Goal: Task Accomplishment & Management: Manage account settings

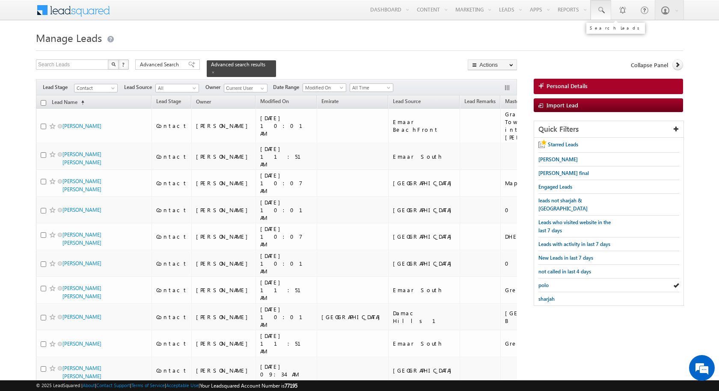
click at [607, 10] on link at bounding box center [600, 10] width 21 height 20
paste input "555526279"
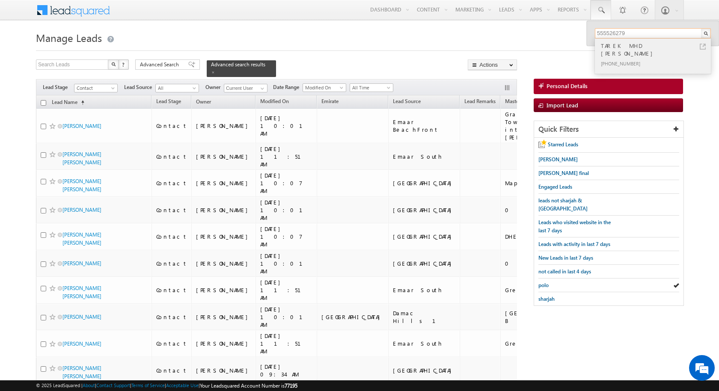
type input "555526279"
click at [646, 45] on div "TAREK MHD SAMIR AL OLABI" at bounding box center [656, 49] width 115 height 17
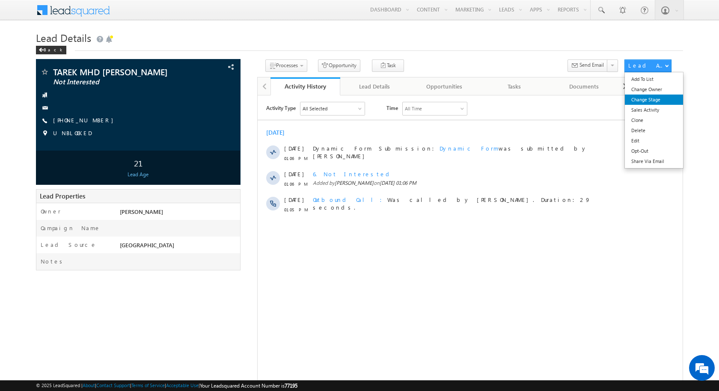
click at [644, 100] on link "Change Stage" at bounding box center [654, 100] width 58 height 10
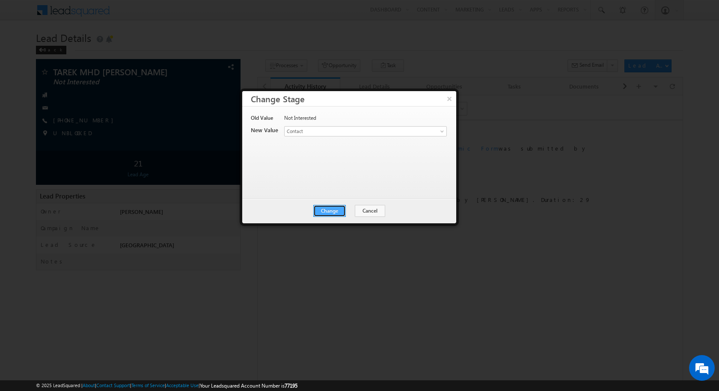
click at [335, 208] on button "Change" at bounding box center [329, 211] width 33 height 12
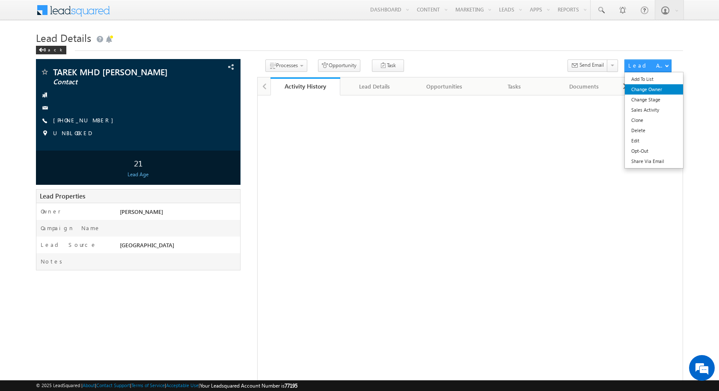
click at [648, 87] on link "Change Owner" at bounding box center [654, 89] width 58 height 10
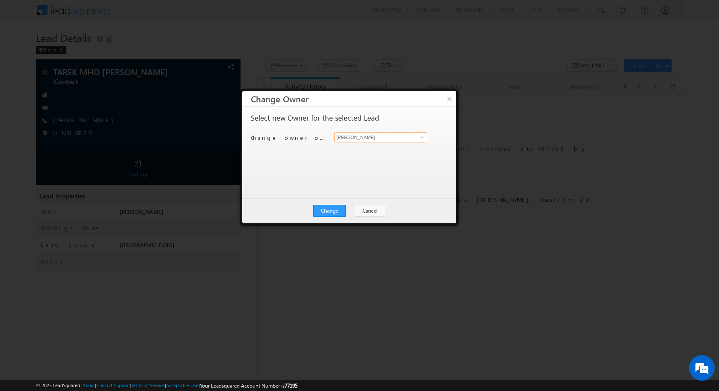
click at [358, 133] on input "[PERSON_NAME]" at bounding box center [380, 137] width 93 height 10
type input "Rajender Rautela"
click at [338, 210] on button "Change" at bounding box center [329, 211] width 33 height 12
click at [354, 212] on button "Close" at bounding box center [350, 211] width 27 height 12
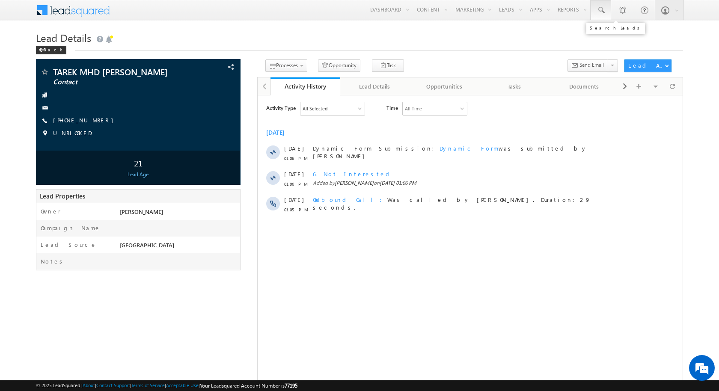
click at [607, 9] on link at bounding box center [600, 10] width 21 height 20
paste input "502931487"
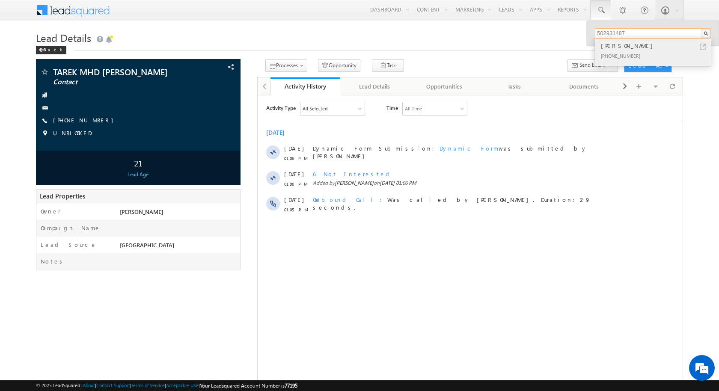
type input "502931487"
click at [705, 46] on link at bounding box center [702, 47] width 6 height 6
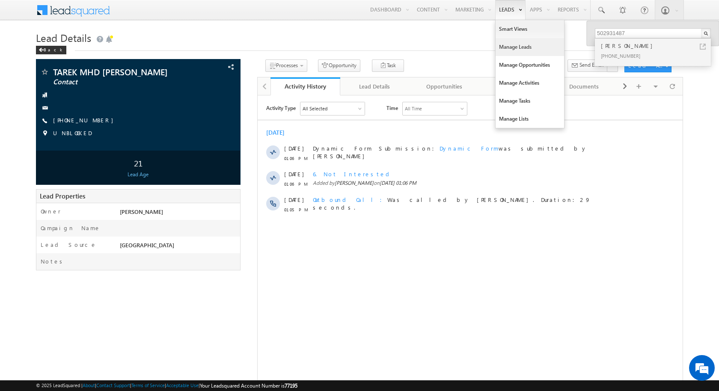
click at [508, 42] on link "Manage Leads" at bounding box center [529, 47] width 68 height 18
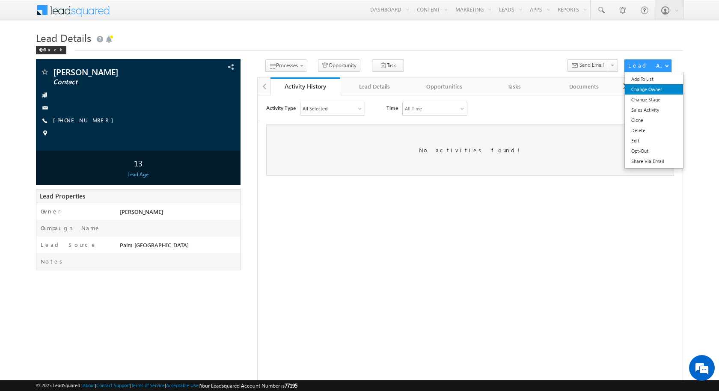
click at [651, 90] on link "Change Owner" at bounding box center [654, 89] width 58 height 10
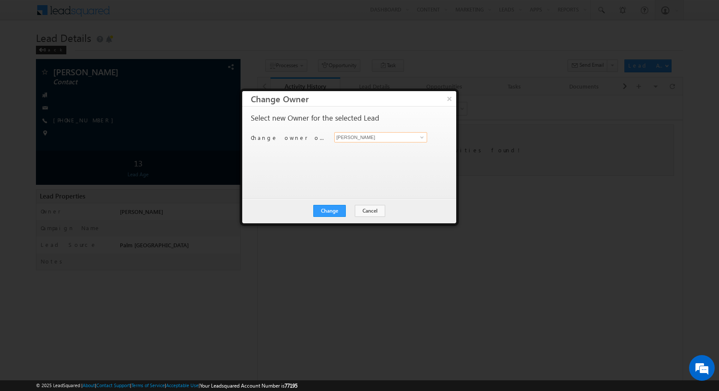
click at [390, 139] on input "[PERSON_NAME]" at bounding box center [380, 137] width 93 height 10
type input "[PERSON_NAME]"
click at [332, 209] on button "Change" at bounding box center [329, 211] width 33 height 12
click at [358, 208] on button "Close" at bounding box center [350, 211] width 27 height 12
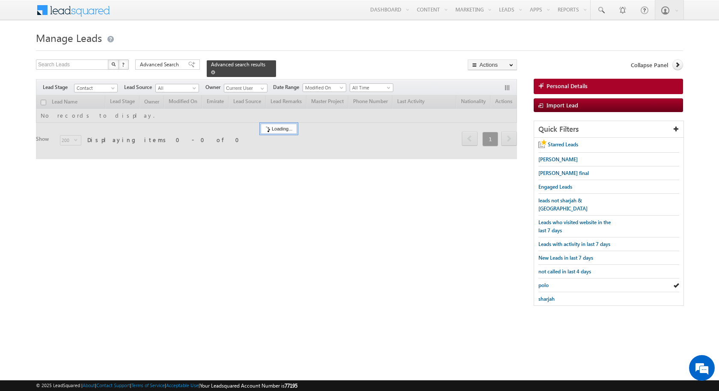
click at [211, 73] on span at bounding box center [213, 72] width 4 height 4
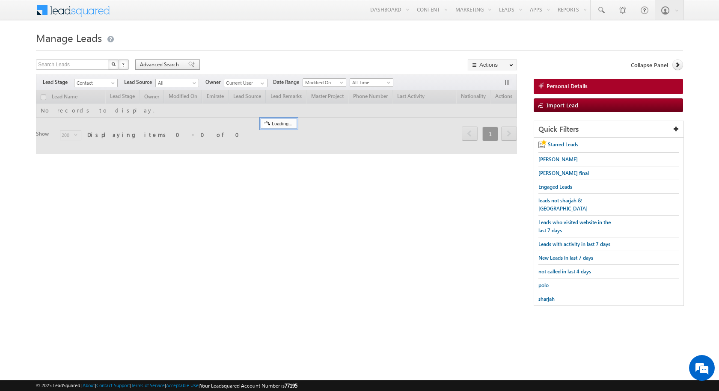
click at [166, 65] on span "Advanced Search" at bounding box center [160, 65] width 41 height 8
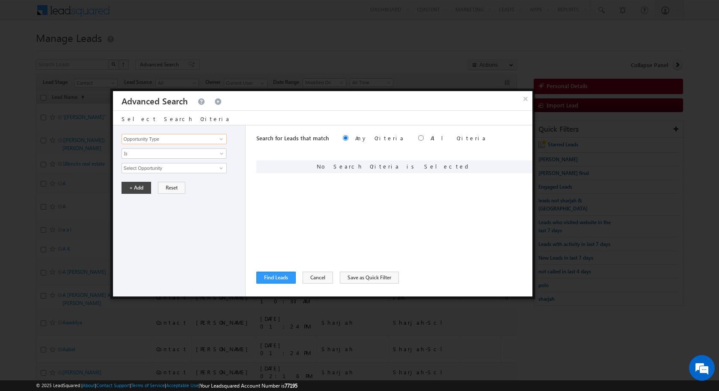
click at [192, 138] on input "Opportunity Type" at bounding box center [173, 139] width 105 height 10
type input "o"
click at [184, 154] on link "Owner" at bounding box center [173, 156] width 105 height 10
type input "Owner"
click at [154, 166] on span "None Selected" at bounding box center [170, 167] width 97 height 9
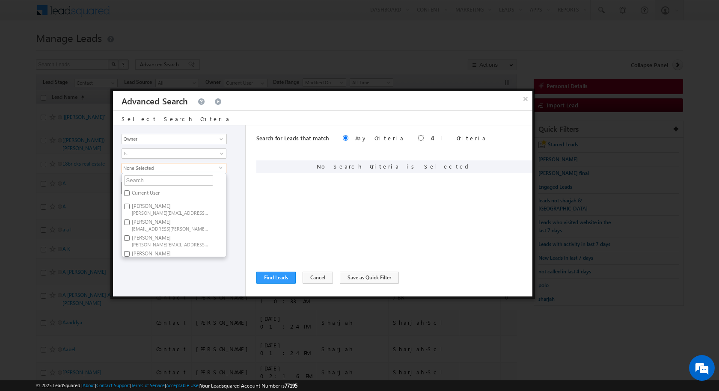
click at [264, 187] on div "Search for Leads that match Any Criteria All Criteria Note that the current tri…" at bounding box center [394, 210] width 276 height 171
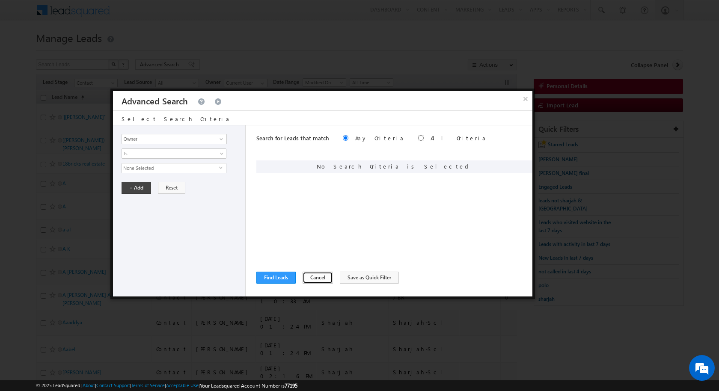
click at [307, 275] on button "Cancel" at bounding box center [317, 278] width 30 height 12
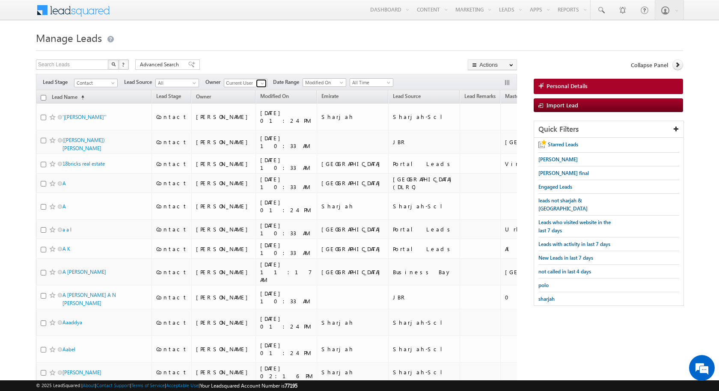
click at [259, 84] on span at bounding box center [262, 83] width 7 height 7
type input "Varun Sharma"
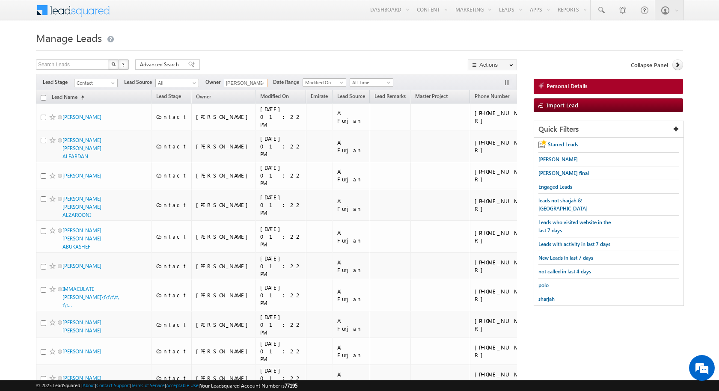
click at [43, 96] on input "checkbox" at bounding box center [44, 98] width 6 height 6
checkbox input "true"
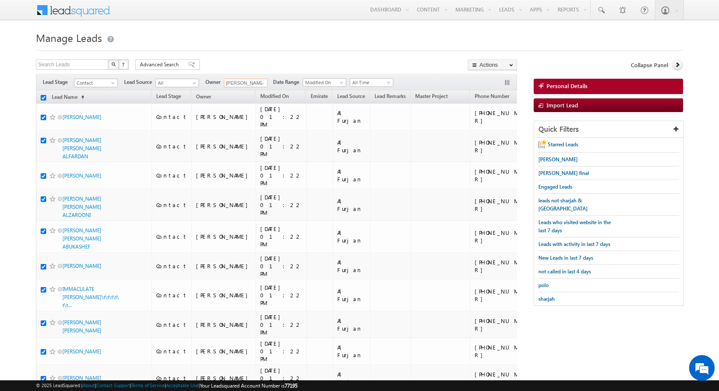
checkbox input "true"
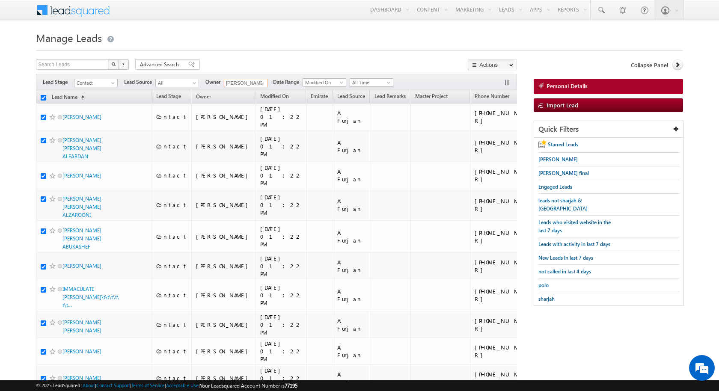
checkbox input "true"
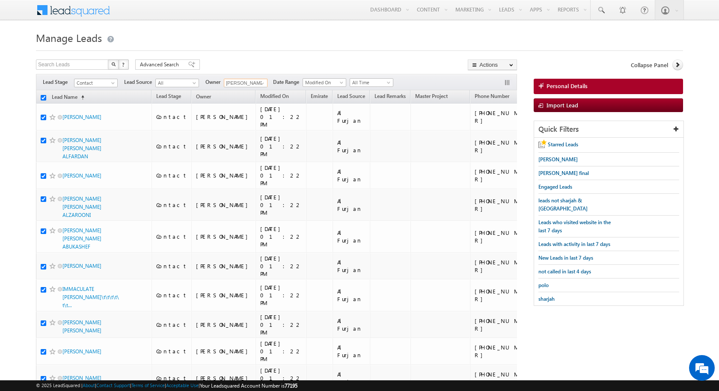
checkbox input "true"
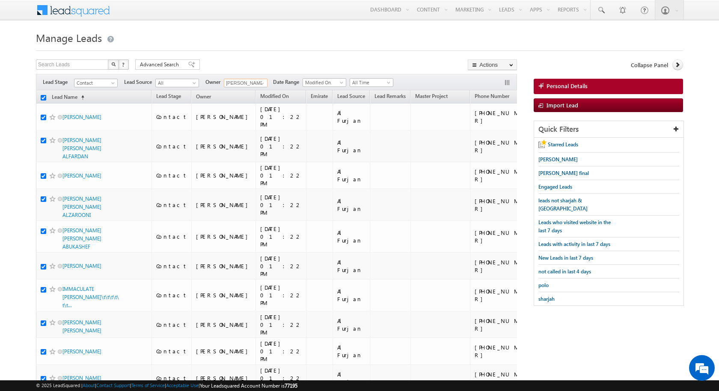
checkbox input "true"
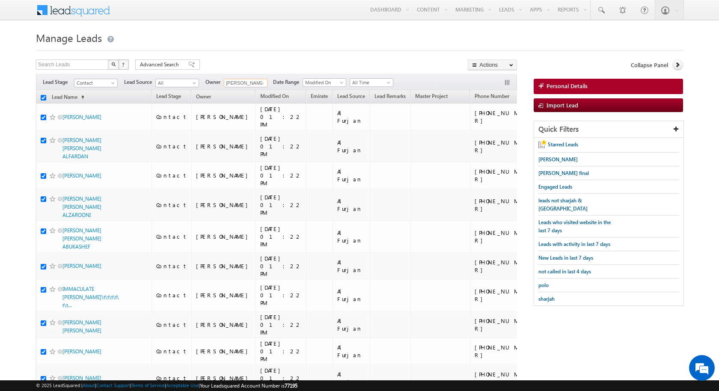
checkbox input "true"
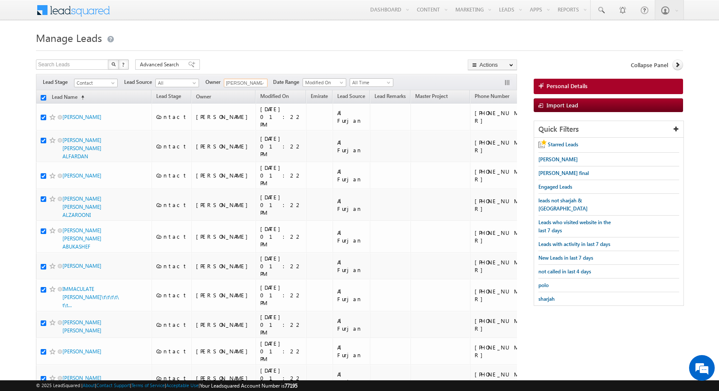
checkbox input "true"
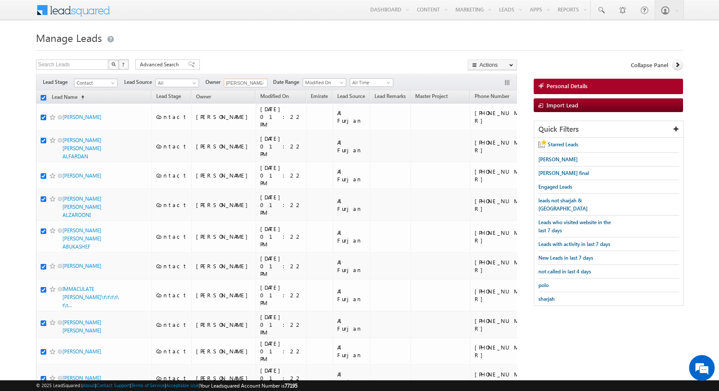
checkbox input "true"
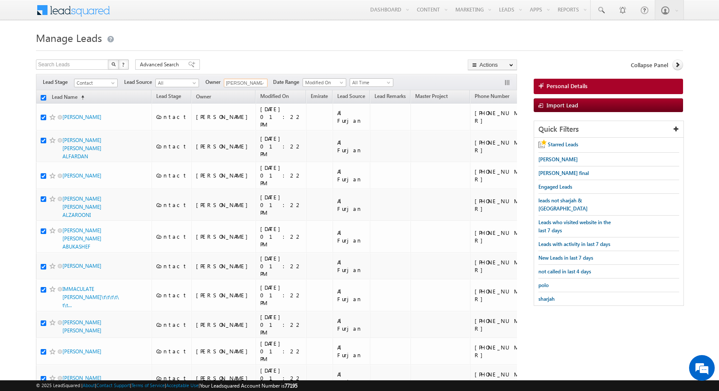
checkbox input "true"
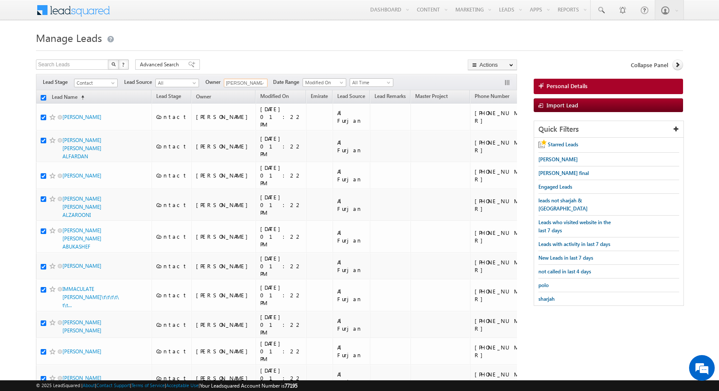
checkbox input "true"
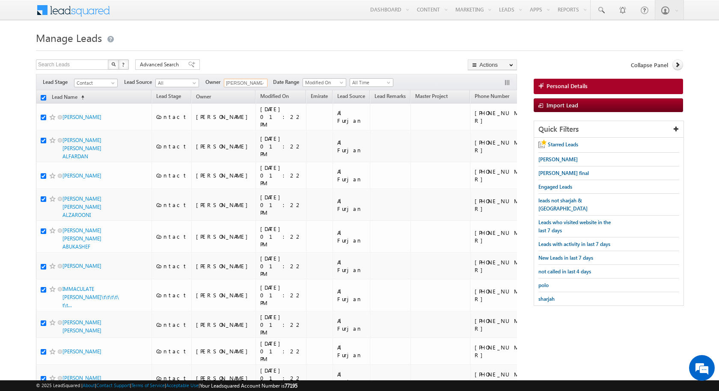
checkbox input "true"
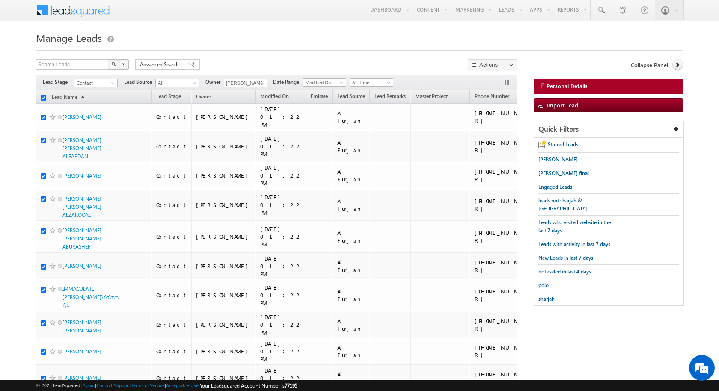
checkbox input "true"
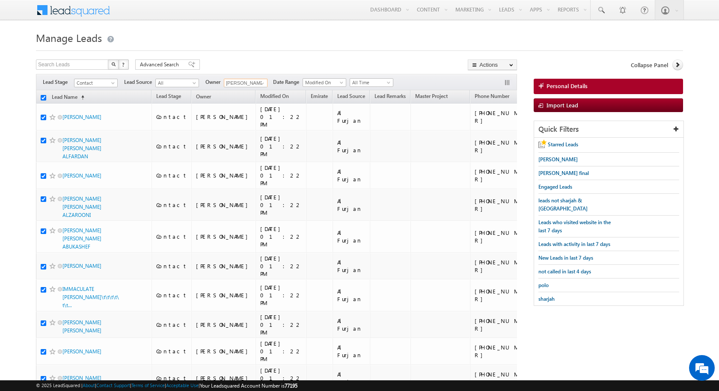
checkbox input "true"
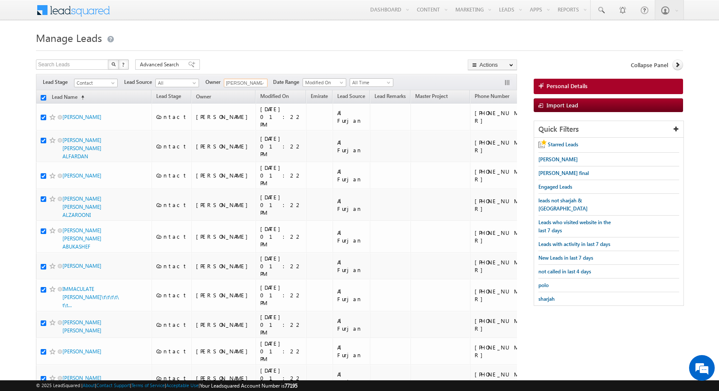
checkbox input "true"
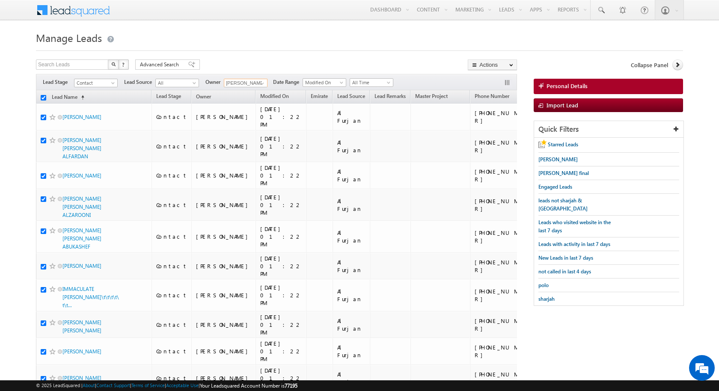
checkbox input "true"
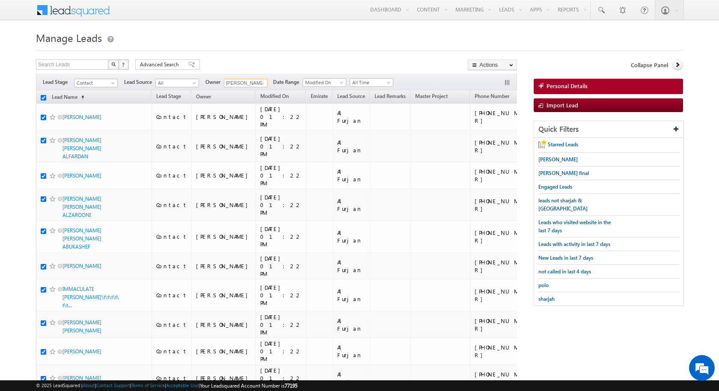
checkbox input "true"
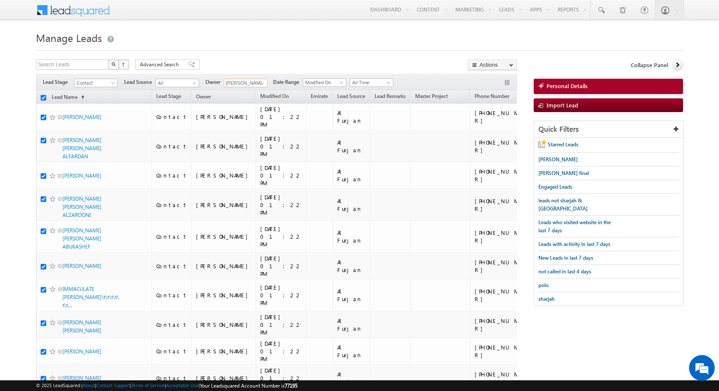
checkbox input "true"
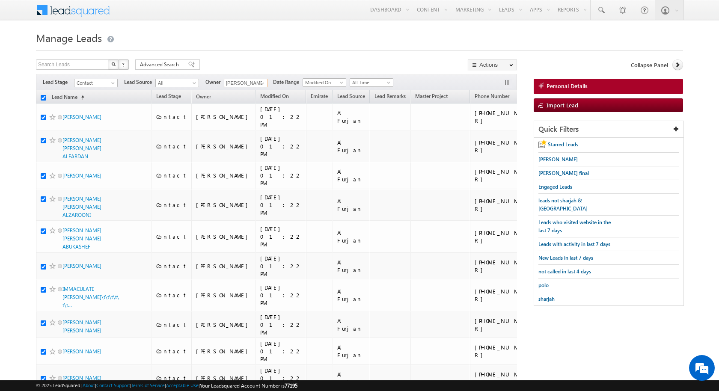
checkbox input "true"
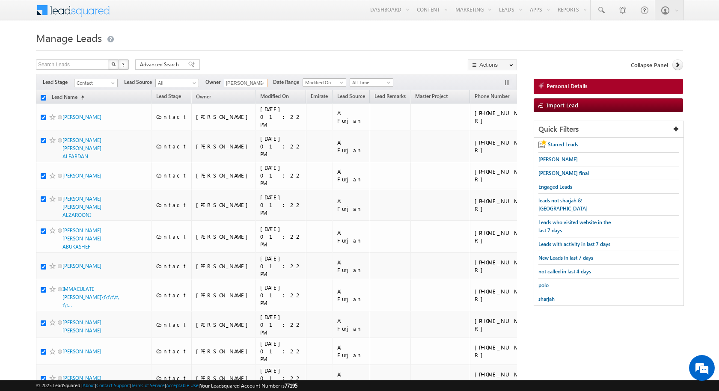
checkbox input "true"
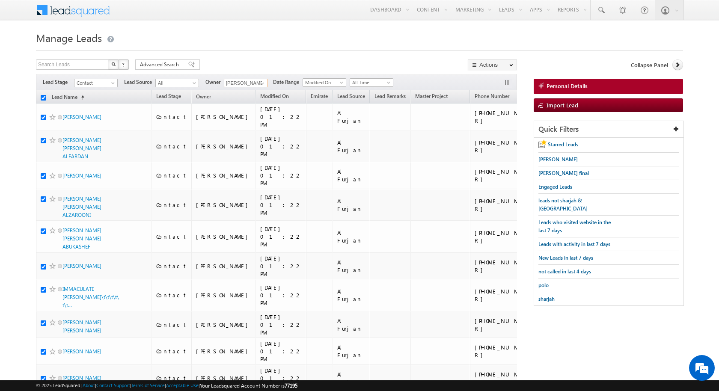
checkbox input "true"
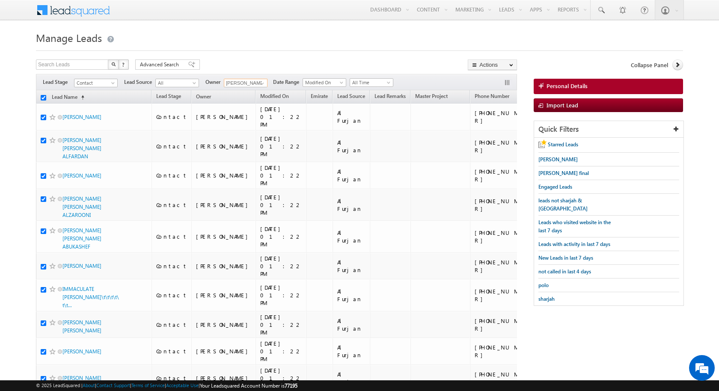
checkbox input "true"
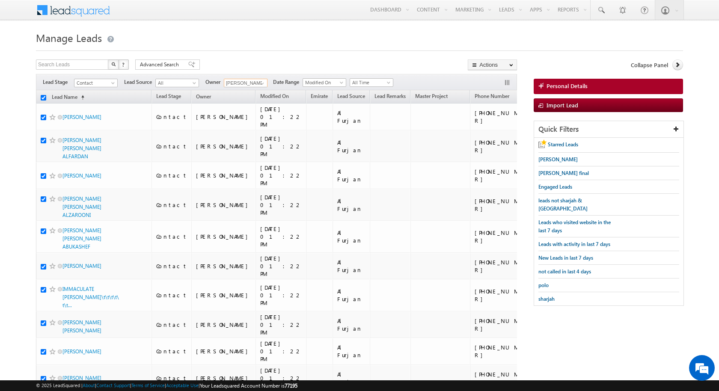
checkbox input "true"
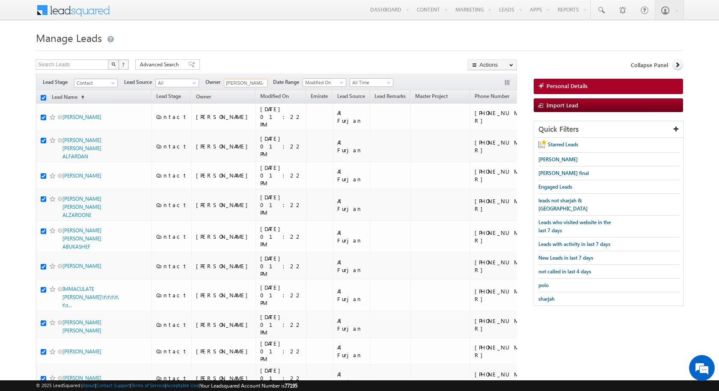
checkbox input "true"
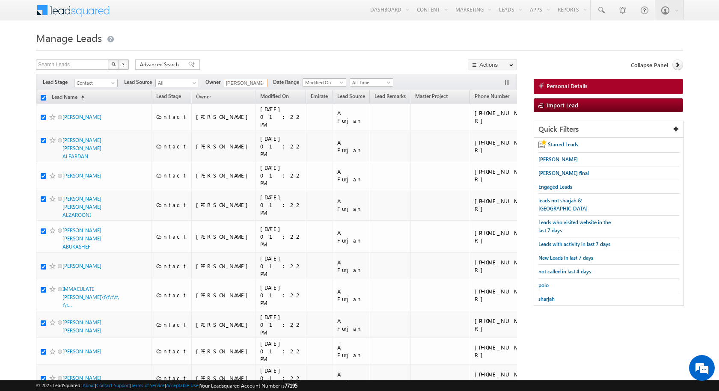
checkbox input "true"
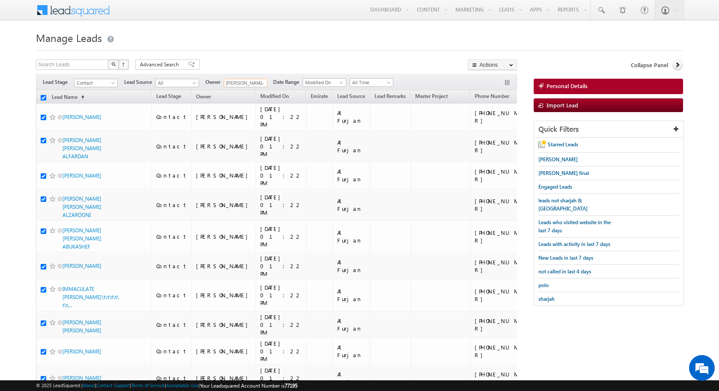
checkbox input "true"
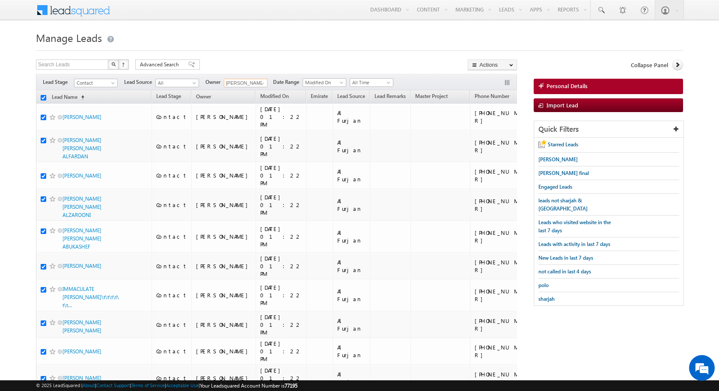
checkbox input "true"
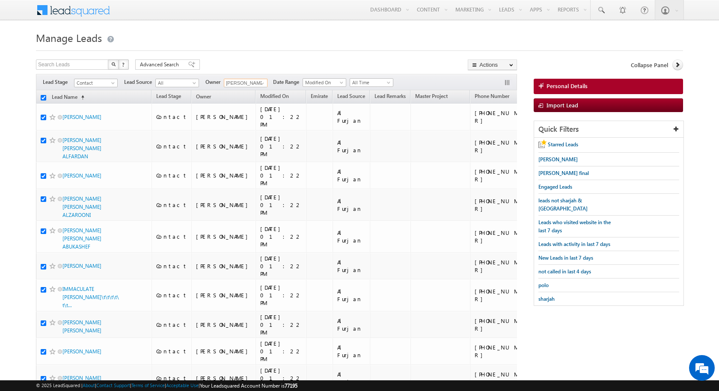
checkbox input "true"
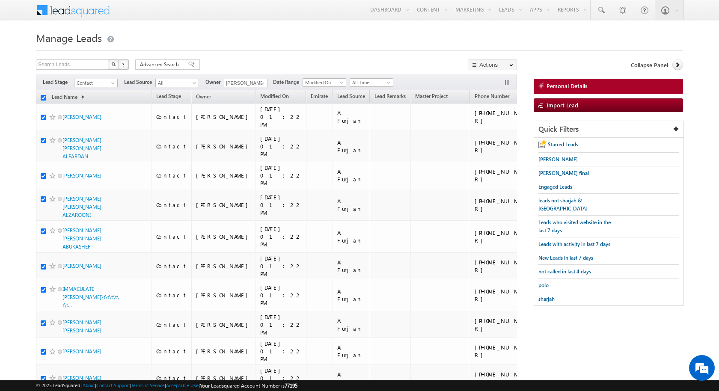
checkbox input "true"
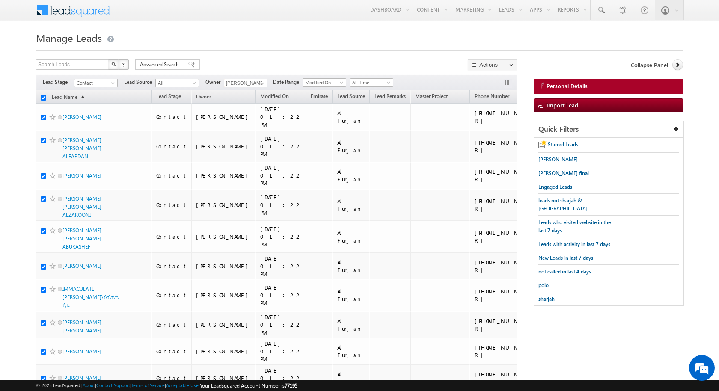
checkbox input "true"
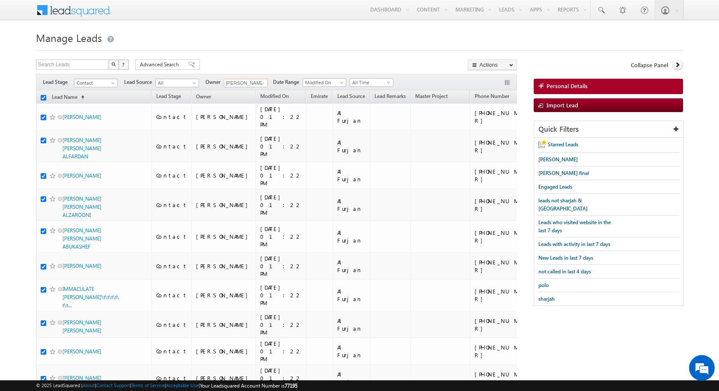
checkbox input "true"
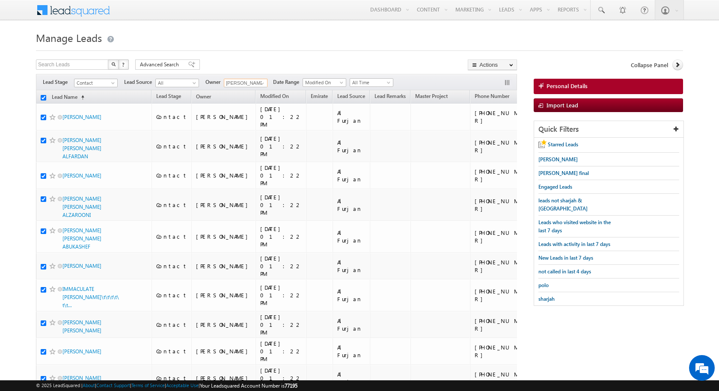
checkbox input "true"
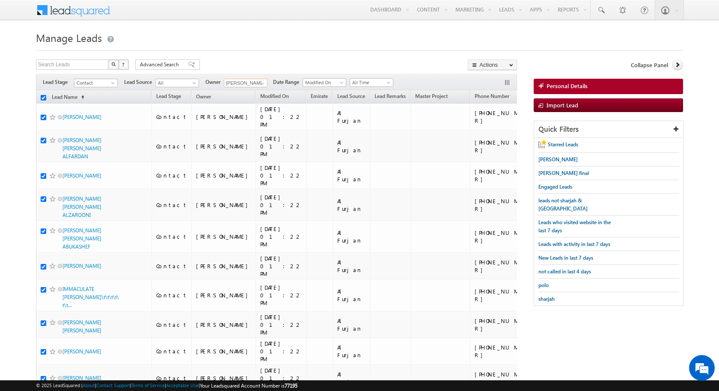
checkbox input "true"
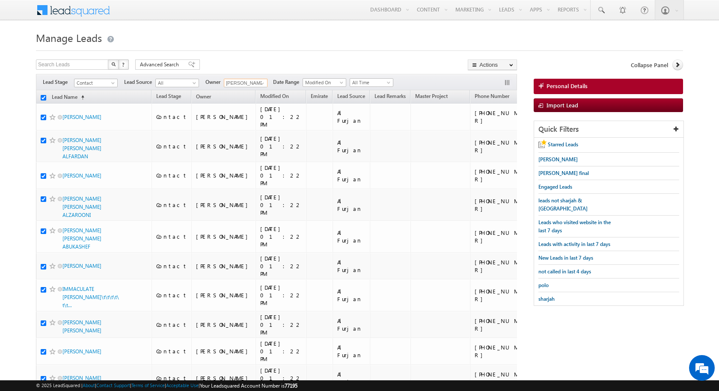
checkbox input "true"
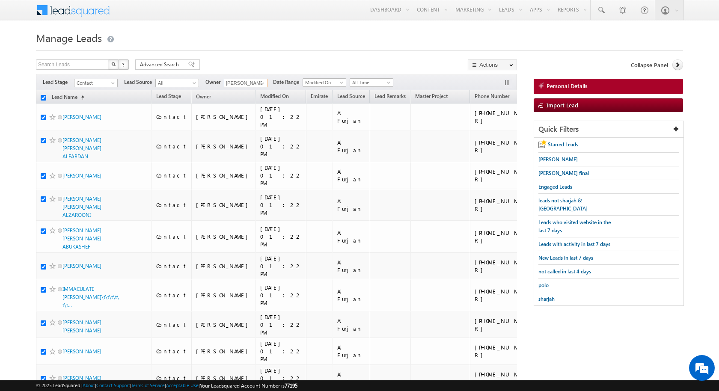
checkbox input "true"
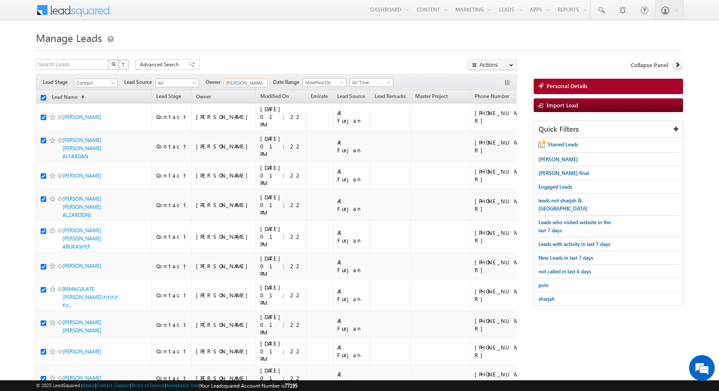
checkbox input "true"
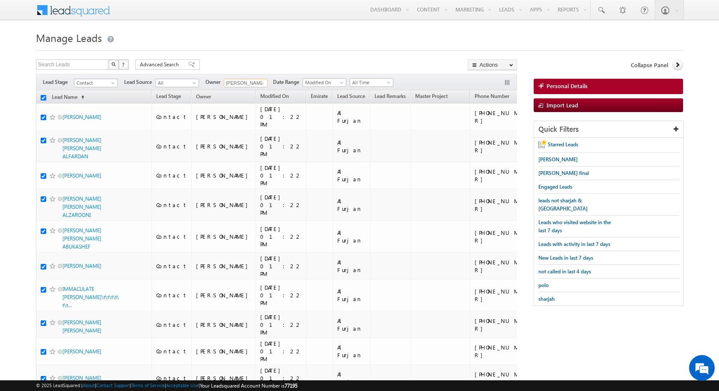
checkbox input "true"
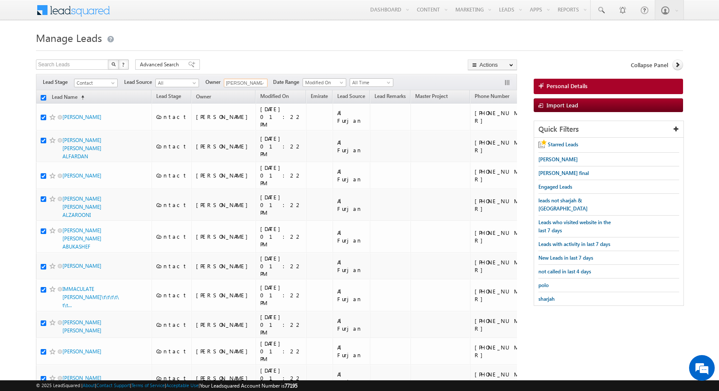
checkbox input "true"
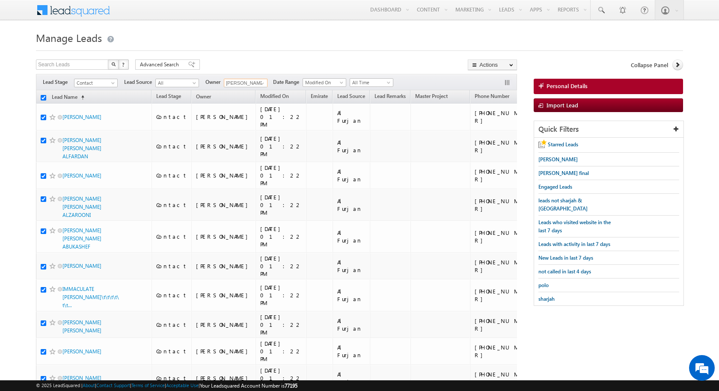
checkbox input "true"
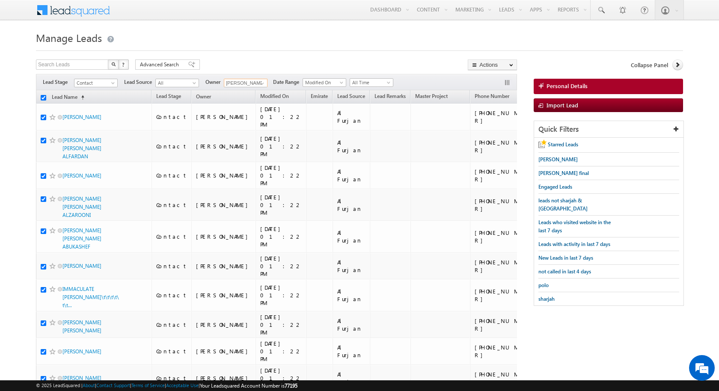
checkbox input "true"
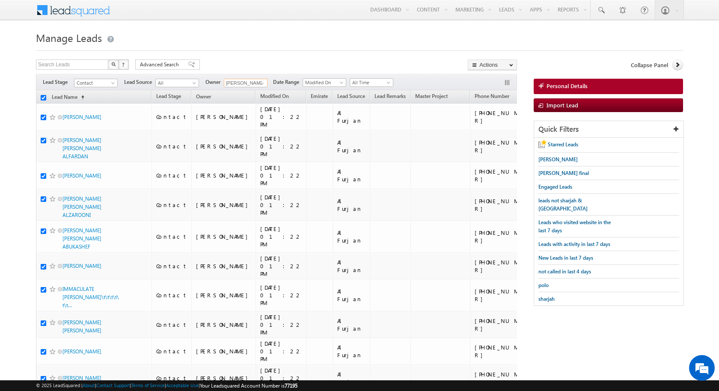
checkbox input "true"
click at [497, 84] on link "Bulk Update" at bounding box center [492, 87] width 48 height 10
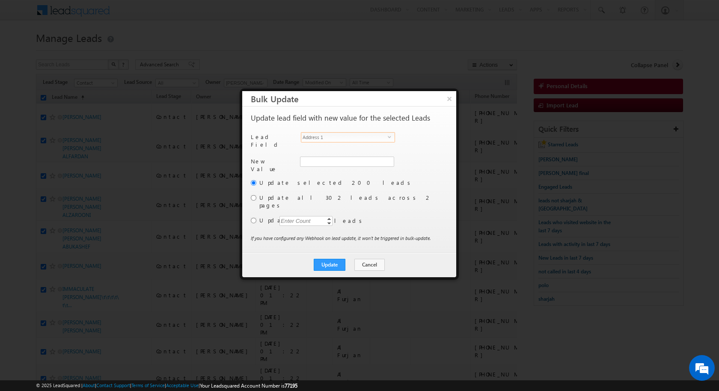
click at [346, 137] on span "Address 1" at bounding box center [344, 137] width 86 height 9
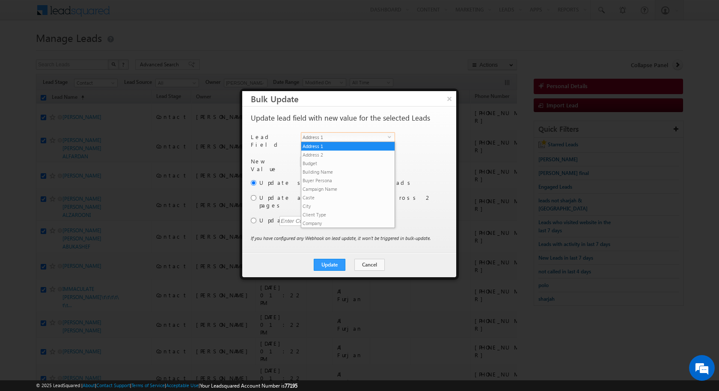
scroll to position [326, 0]
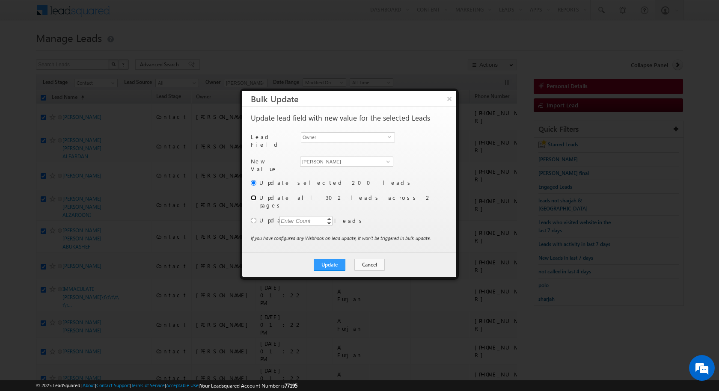
click at [252, 195] on input "radio" at bounding box center [254, 198] width 6 height 6
click at [340, 259] on button "Update" at bounding box center [330, 265] width 32 height 12
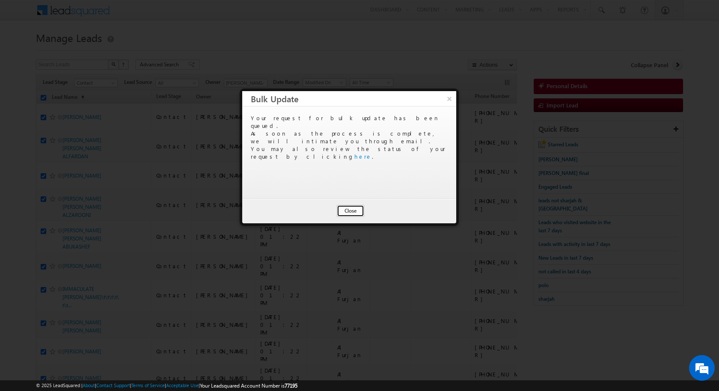
click at [352, 210] on button "Close" at bounding box center [350, 211] width 27 height 12
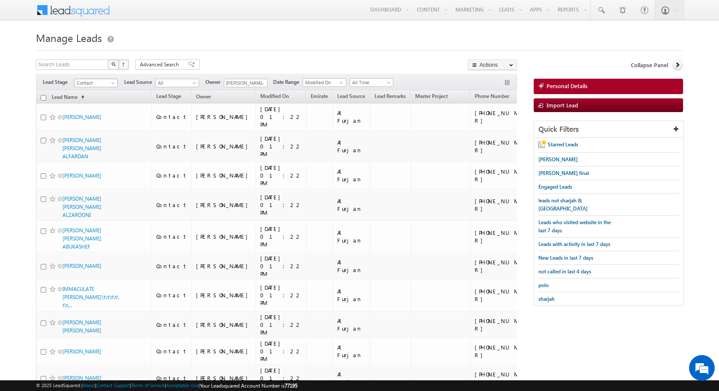
click at [113, 82] on span at bounding box center [113, 84] width 7 height 7
click at [98, 106] on link "Prospect" at bounding box center [95, 108] width 43 height 8
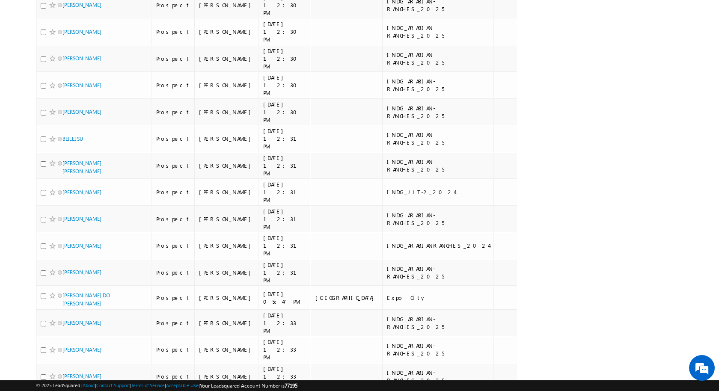
scroll to position [0, 0]
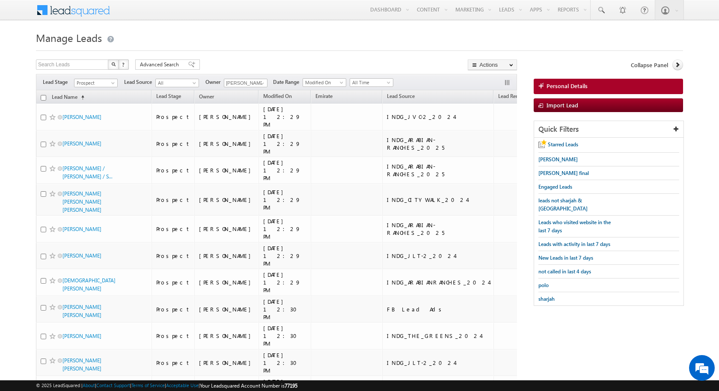
click at [44, 98] on input "checkbox" at bounding box center [44, 98] width 6 height 6
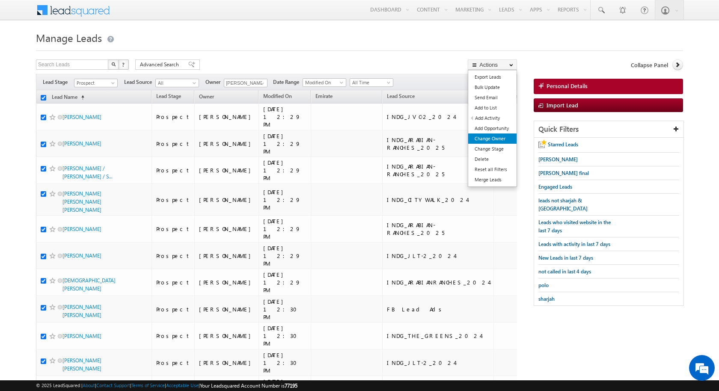
click at [492, 139] on link "Change Owner" at bounding box center [492, 138] width 48 height 10
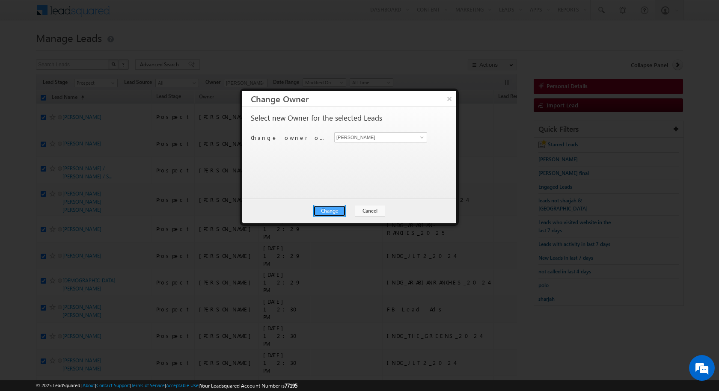
click at [337, 210] on button "Change" at bounding box center [329, 211] width 33 height 12
click at [355, 211] on button "Close" at bounding box center [350, 211] width 27 height 12
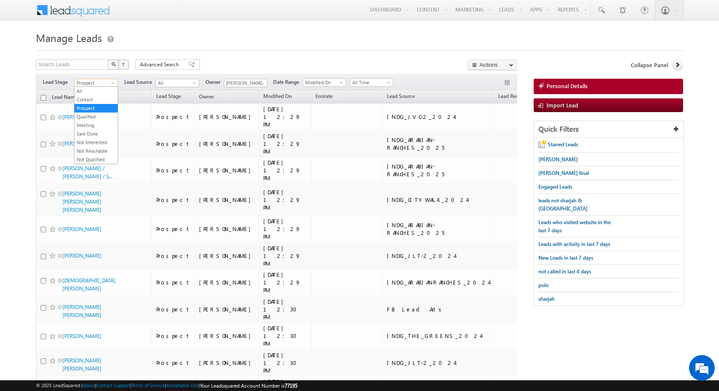
click at [113, 82] on span at bounding box center [113, 84] width 7 height 7
click at [96, 113] on link "Qualified" at bounding box center [95, 117] width 43 height 8
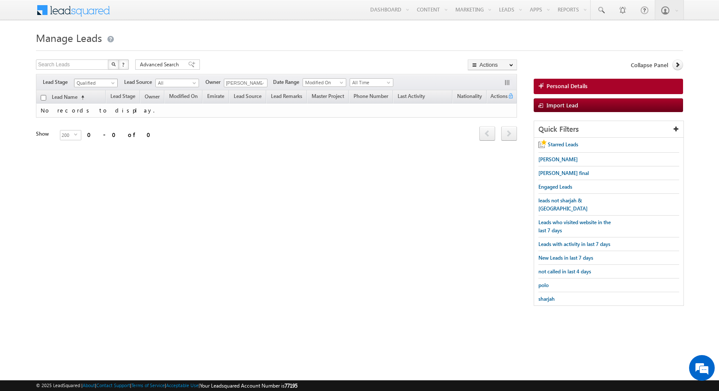
click at [110, 83] on span at bounding box center [113, 84] width 7 height 7
click at [92, 121] on link "Meeting" at bounding box center [95, 125] width 43 height 8
click at [110, 83] on span at bounding box center [113, 84] width 7 height 7
click at [94, 131] on link "Sale Done" at bounding box center [95, 134] width 43 height 8
click at [112, 83] on span at bounding box center [113, 84] width 7 height 7
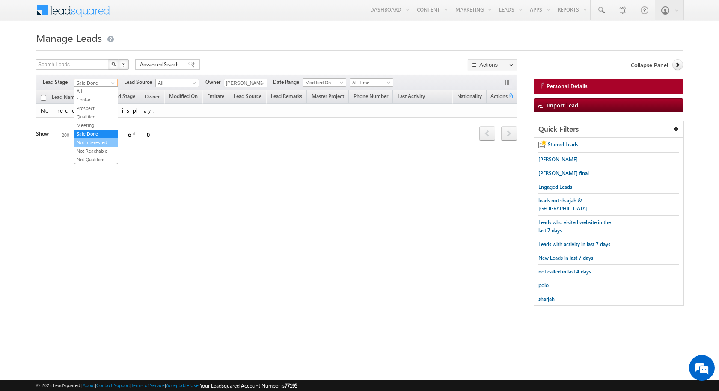
click at [96, 139] on link "Not Interested" at bounding box center [95, 143] width 43 height 8
click at [114, 85] on span at bounding box center [113, 84] width 7 height 7
click at [101, 147] on link "Not Reachable" at bounding box center [95, 151] width 43 height 8
click at [112, 81] on span at bounding box center [113, 84] width 7 height 7
click at [98, 156] on link "Not Qualified" at bounding box center [95, 160] width 43 height 8
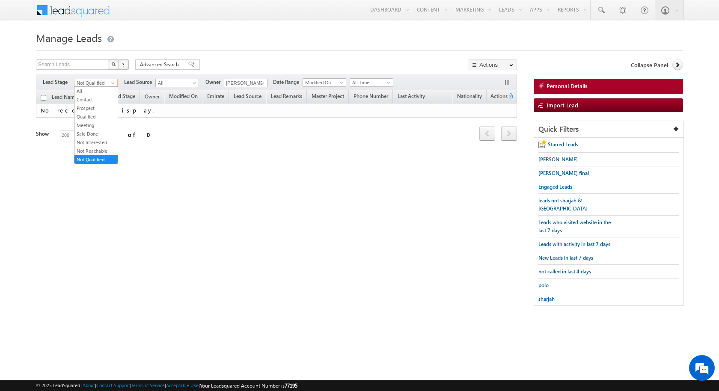
click at [111, 83] on span at bounding box center [113, 84] width 7 height 7
click at [100, 92] on link "All" at bounding box center [95, 91] width 43 height 8
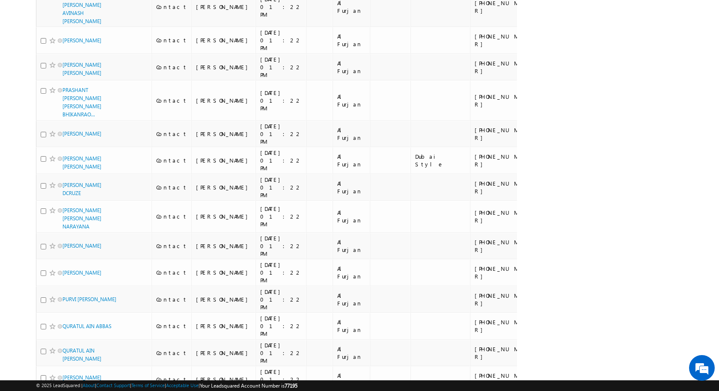
scroll to position [4277, 0]
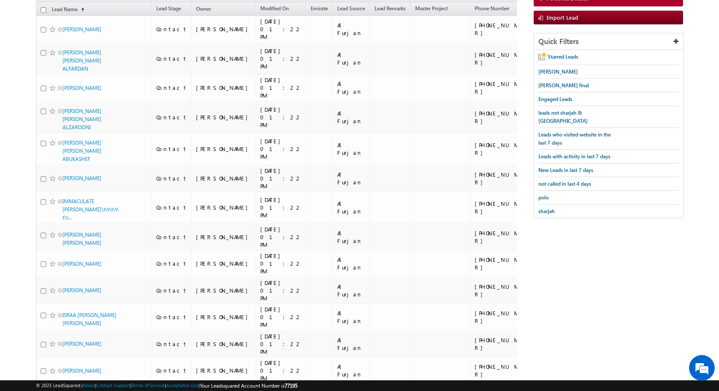
scroll to position [0, 0]
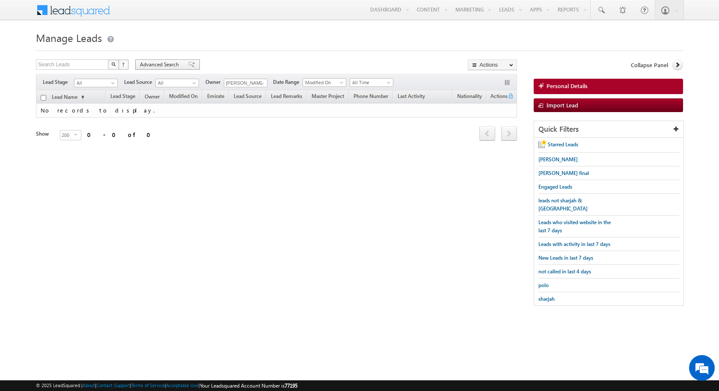
click at [158, 65] on span "Advanced Search" at bounding box center [160, 65] width 41 height 8
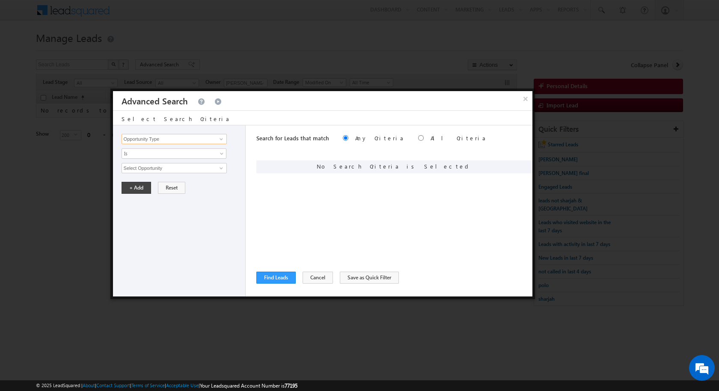
click at [207, 139] on input "Opportunity Type" at bounding box center [173, 139] width 105 height 10
type input "Sales Group"
click at [169, 166] on span "None Selected" at bounding box center [170, 167] width 97 height 9
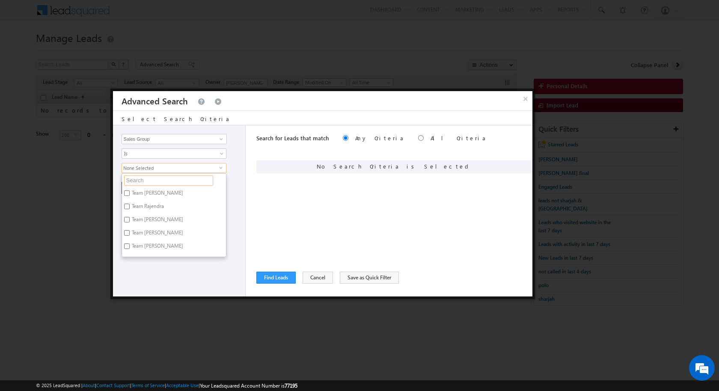
click at [160, 178] on input "text" at bounding box center [168, 180] width 89 height 10
type input "var"
click at [241, 172] on div "Opportunity Type Lead Activity Task Sales Group Prospect Id Address 1 Address 2…" at bounding box center [179, 210] width 133 height 171
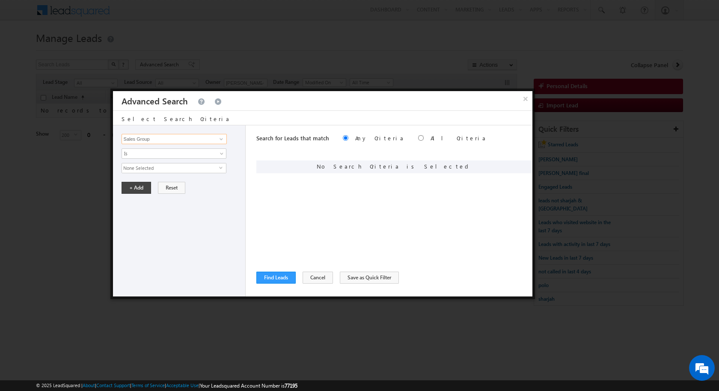
click at [204, 141] on input "Sales Group" at bounding box center [173, 139] width 105 height 10
type input "Owner"
click at [181, 166] on span "None Selected" at bounding box center [170, 167] width 97 height 9
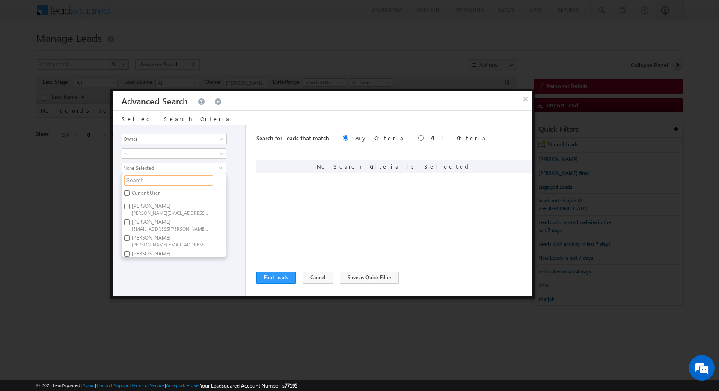
click at [158, 180] on input "text" at bounding box center [168, 180] width 89 height 10
type input "s"
type input "shr"
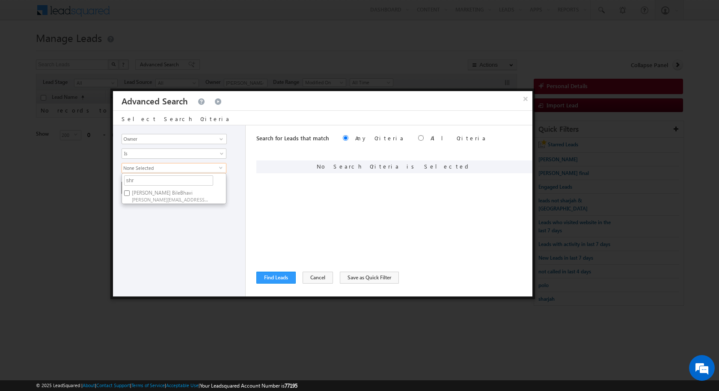
click at [161, 191] on label "Shristhi BileBhavi shristhi.bilebhavi@indglobal.ae" at bounding box center [169, 196] width 95 height 16
click at [130, 191] on input "Shristhi BileBhavi shristhi.bilebhavi@indglobal.ae" at bounding box center [127, 193] width 6 height 6
checkbox input "true"
click at [151, 181] on input "shr" at bounding box center [168, 180] width 89 height 10
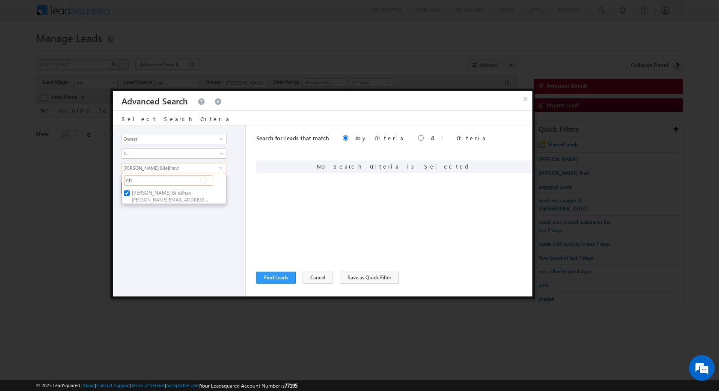
type input "chi"
click at [151, 191] on label "Chirag Anand chirag.anand@indglobal.ae" at bounding box center [169, 196] width 95 height 16
click at [130, 191] on input "Chirag Anand chirag.anand@indglobal.ae" at bounding box center [127, 193] width 6 height 6
checkbox input "true"
click at [148, 179] on input "chi" at bounding box center [168, 180] width 89 height 10
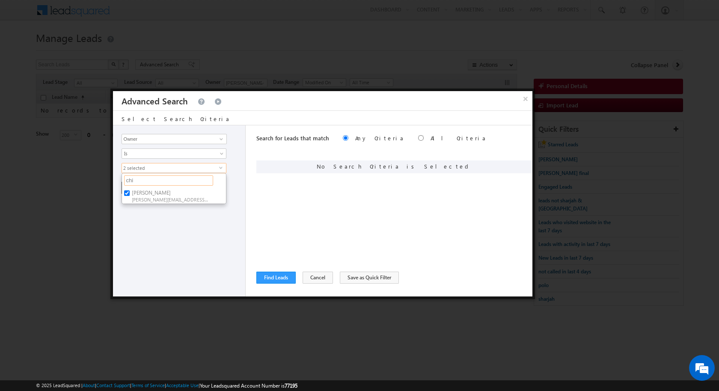
click at [148, 179] on input "chi" at bounding box center [168, 180] width 89 height 10
type input "ch"
type input "cha"
click at [151, 196] on span "chandu.gunji@indglobal.ae" at bounding box center [170, 199] width 77 height 6
click at [130, 194] on input "Chandu Gunji chandu.gunji@indglobal.ae" at bounding box center [127, 193] width 6 height 6
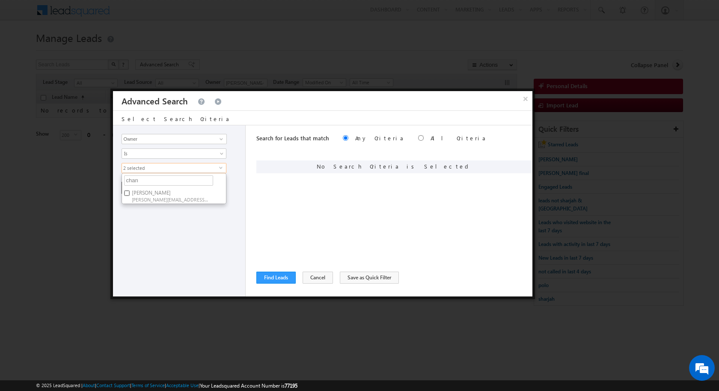
checkbox input "true"
click at [147, 181] on input "chan" at bounding box center [168, 180] width 89 height 10
type input "sa"
type input "sal"
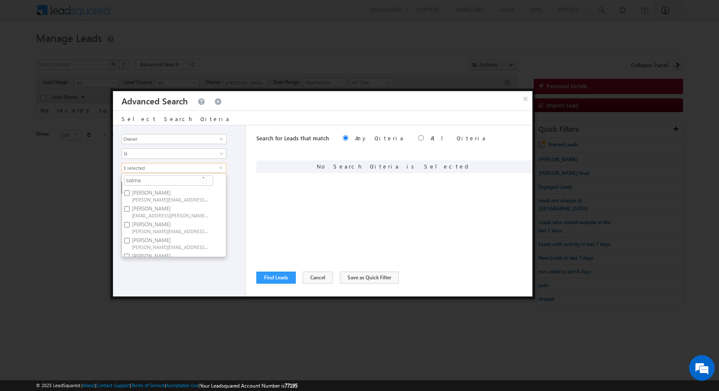
type input "salman"
click at [142, 198] on span "salman.shaikh@indglobal.ae" at bounding box center [170, 199] width 77 height 6
click at [130, 196] on input "Salman Shaikh salman.shaikh@indglobal.ae" at bounding box center [127, 193] width 6 height 6
checkbox input "true"
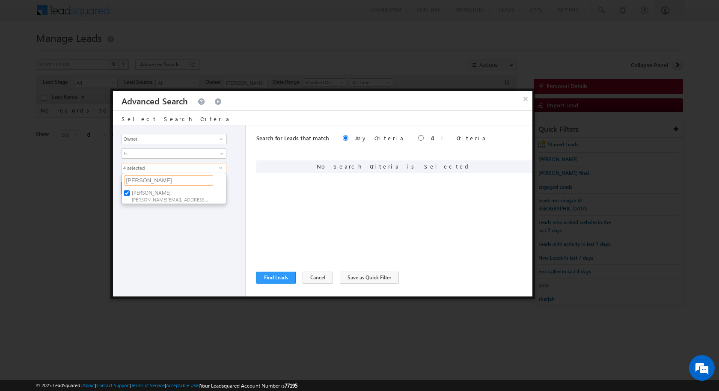
click at [159, 180] on input "salman" at bounding box center [168, 180] width 89 height 10
type input "sal"
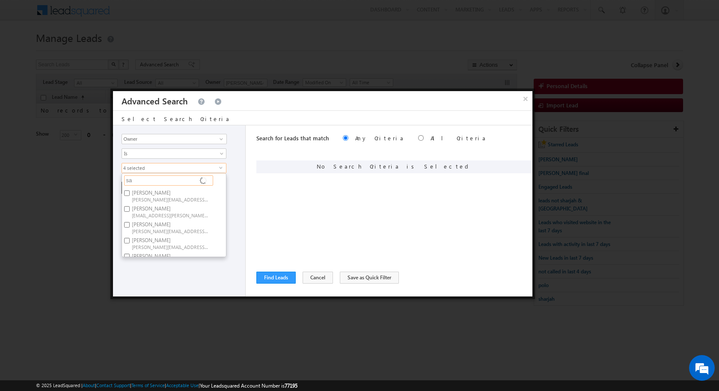
type input "s"
type input "tay"
click at [166, 212] on span "tayyab.khan@indglobal.ae" at bounding box center [170, 215] width 77 height 6
click at [130, 210] on input "tayyab khan tayyab.khan@indglobal.ae" at bounding box center [127, 209] width 6 height 6
checkbox input "true"
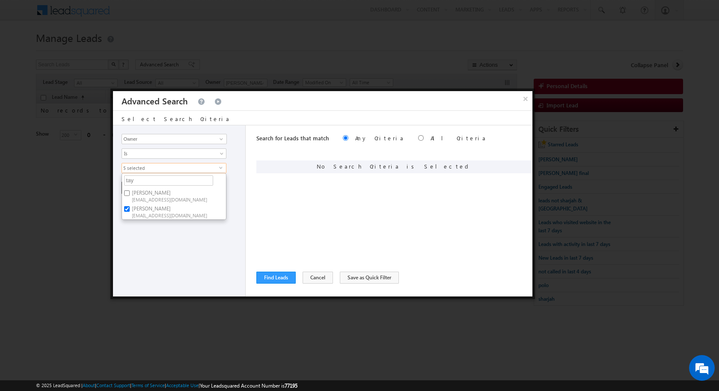
click at [230, 210] on div "Opportunity Type Lead Activity Task Sales Group Prospect Id Address 1 Address 2…" at bounding box center [179, 210] width 133 height 171
click at [139, 190] on button "+ Add" at bounding box center [136, 188] width 30 height 12
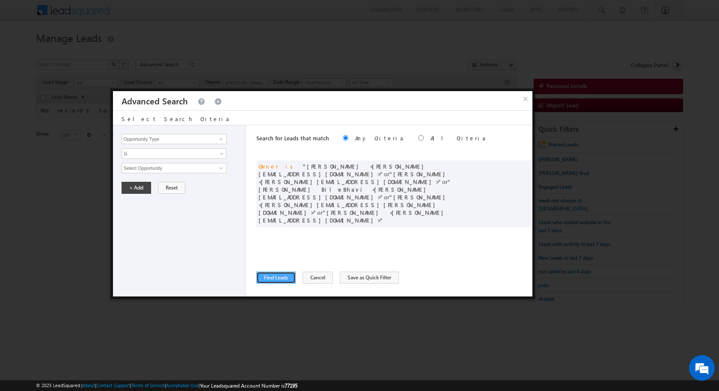
click at [269, 272] on button "Find Leads" at bounding box center [275, 278] width 39 height 12
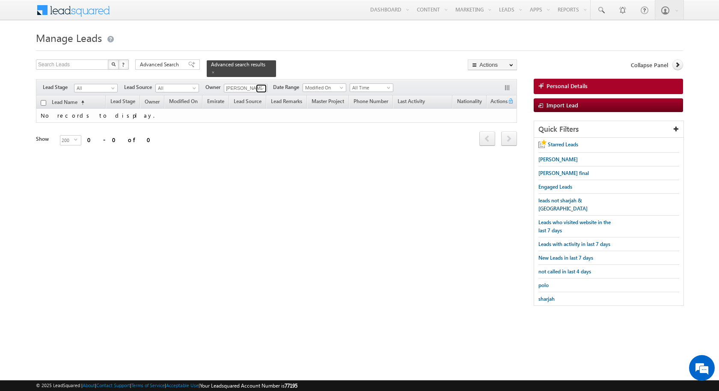
click at [262, 87] on span at bounding box center [262, 88] width 7 height 7
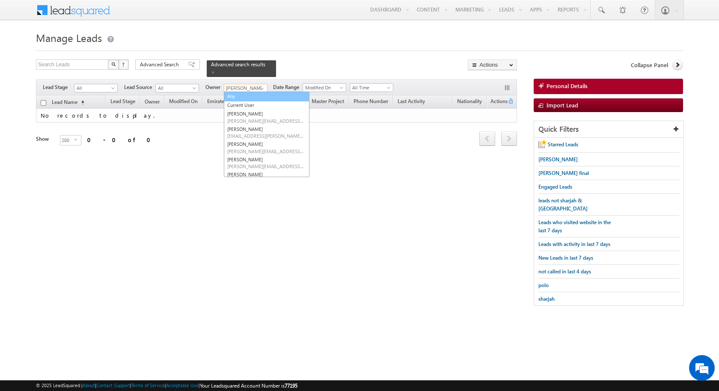
click at [252, 94] on link "Any" at bounding box center [267, 97] width 86 height 10
type input "Any"
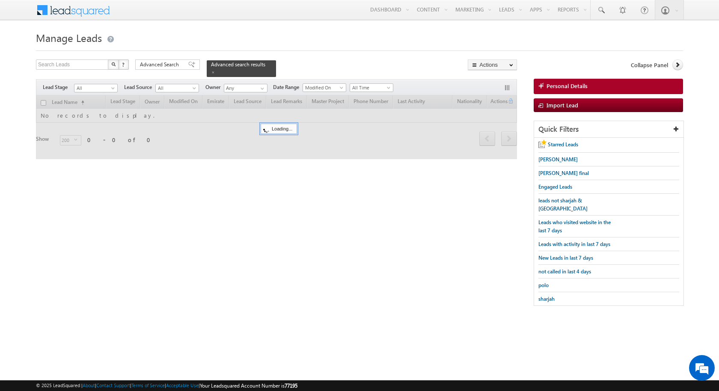
click at [10, 127] on body "Menu Kunal Sehrawat kunal .sehr awat@ indgl obal. ae obal." at bounding box center [359, 157] width 719 height 314
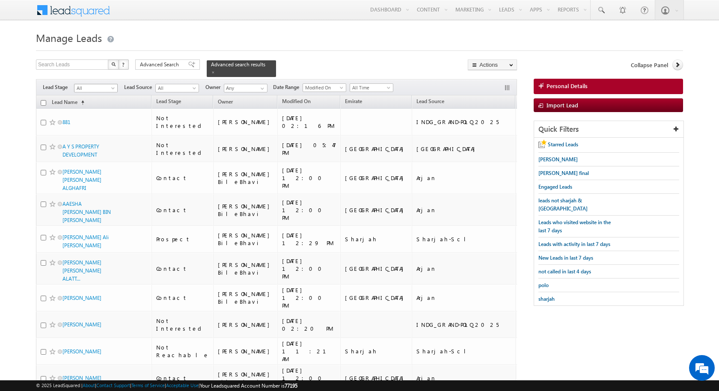
click at [112, 89] on span at bounding box center [113, 89] width 7 height 7
click at [95, 110] on link "Prospect" at bounding box center [95, 114] width 43 height 8
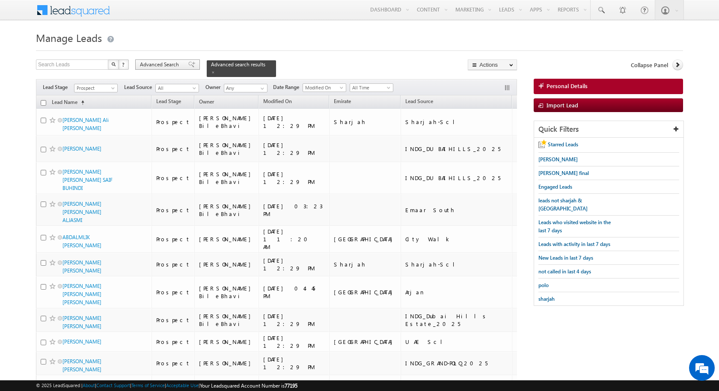
click at [157, 68] on span "Advanced Search" at bounding box center [160, 65] width 41 height 8
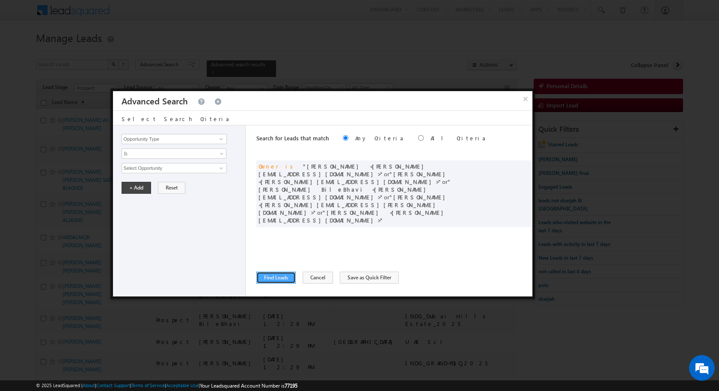
click at [284, 278] on button "Find Leads" at bounding box center [275, 278] width 39 height 12
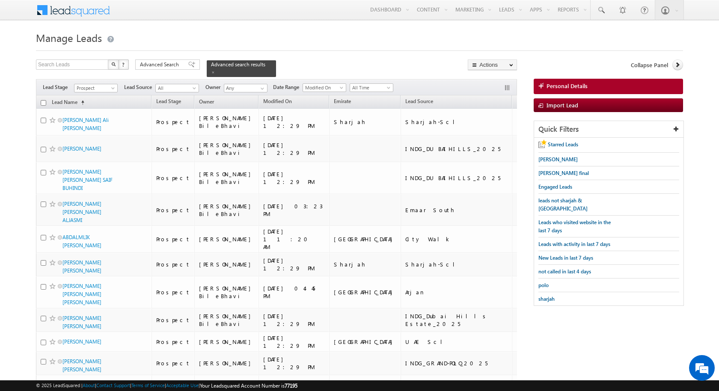
click at [42, 105] on th "Lead Name (sorted ascending)" at bounding box center [93, 101] width 115 height 13
click at [43, 102] on input "checkbox" at bounding box center [44, 103] width 6 height 6
checkbox input "true"
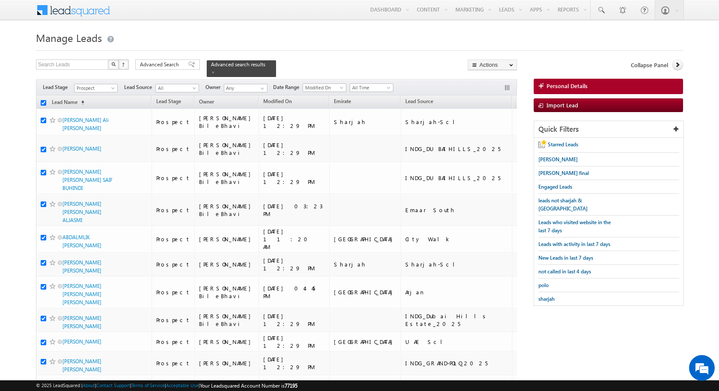
checkbox input "true"
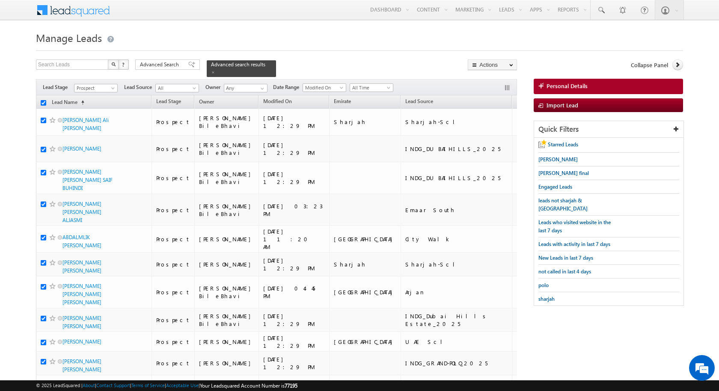
checkbox input "true"
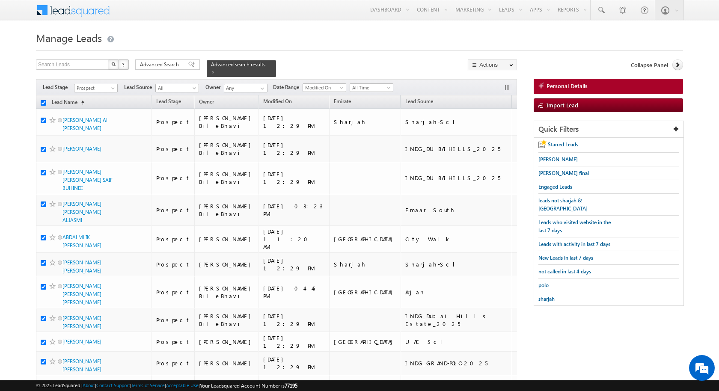
checkbox input "true"
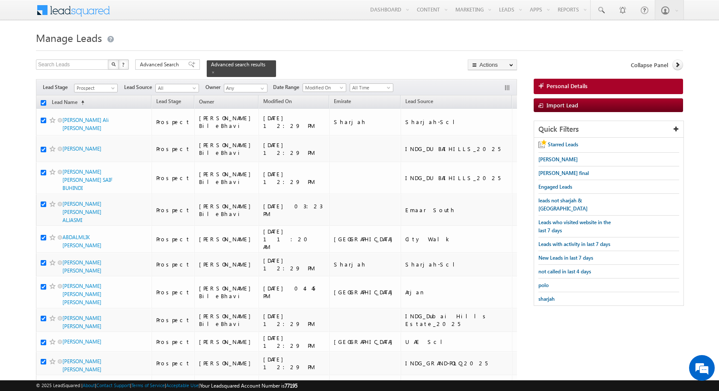
checkbox input "true"
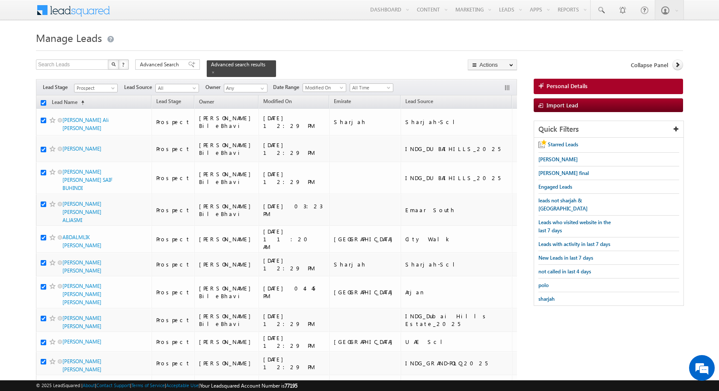
checkbox input "true"
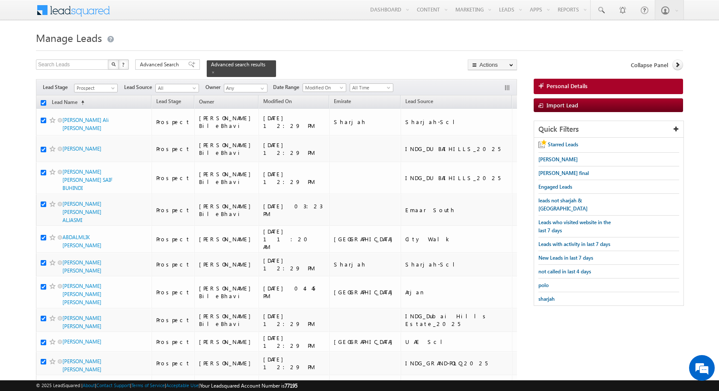
checkbox input "true"
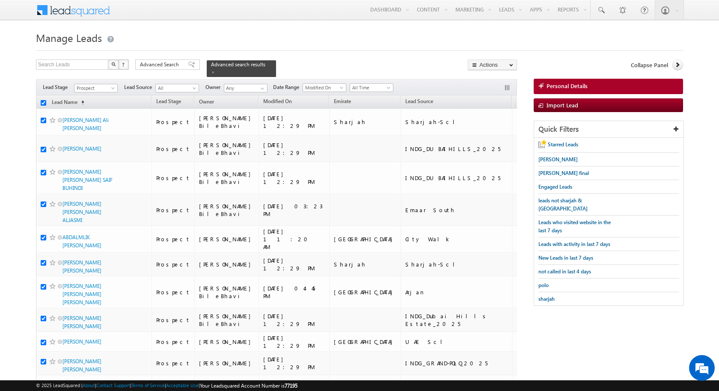
checkbox input "true"
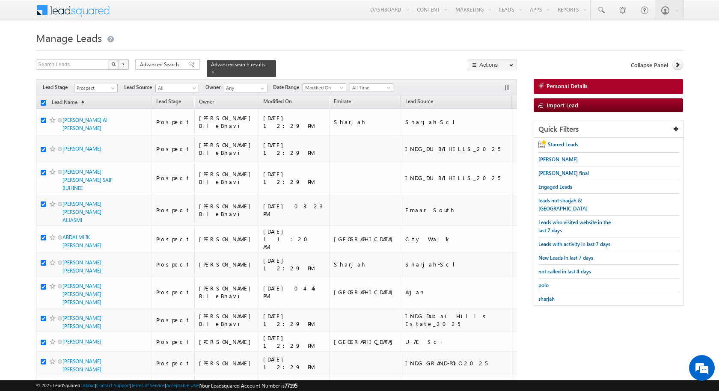
checkbox input "true"
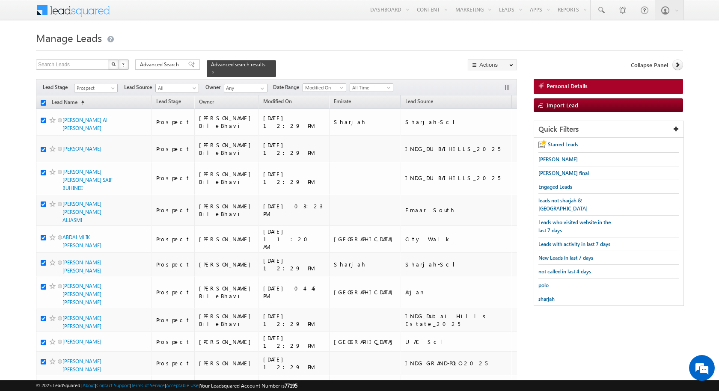
checkbox input "true"
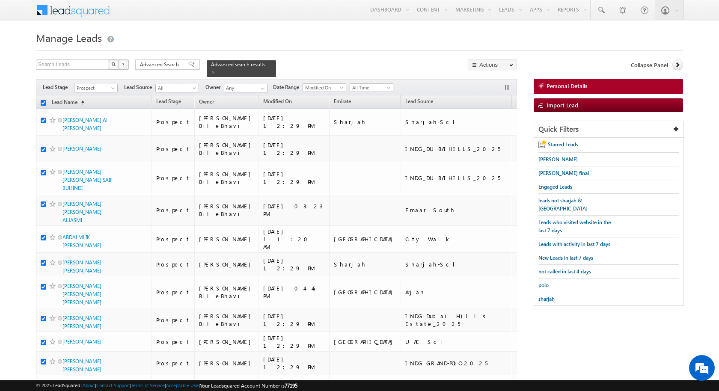
checkbox input "true"
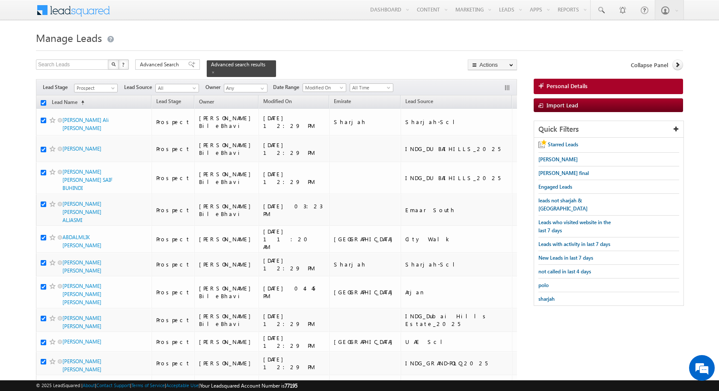
checkbox input "true"
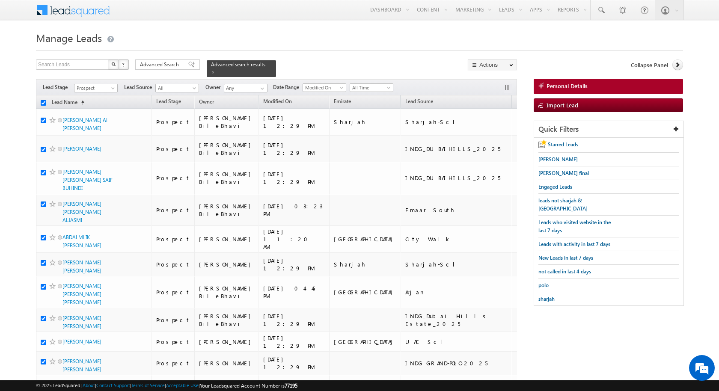
checkbox input "true"
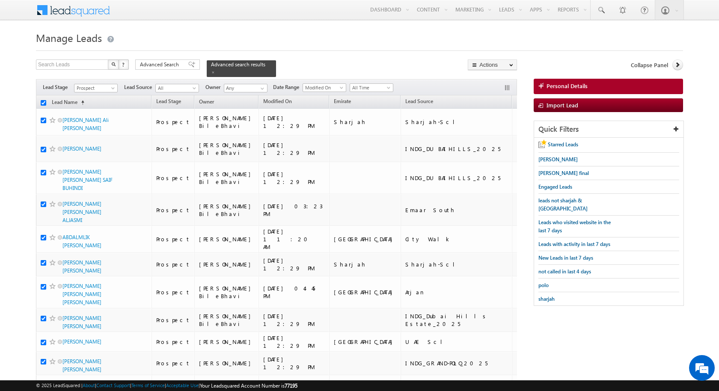
checkbox input "true"
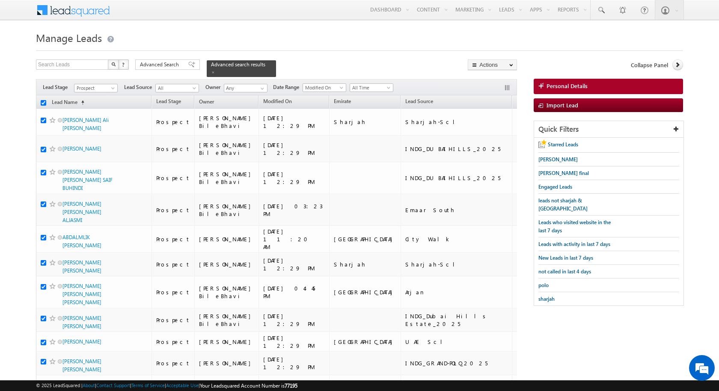
checkbox input "true"
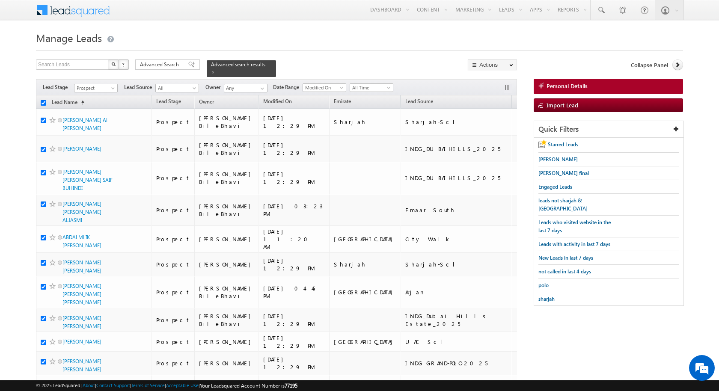
checkbox input "true"
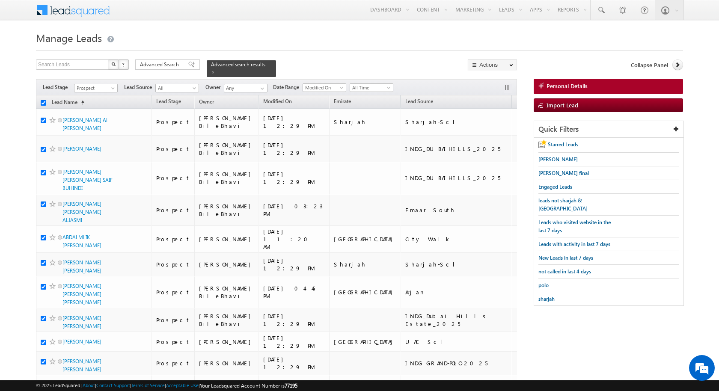
checkbox input "true"
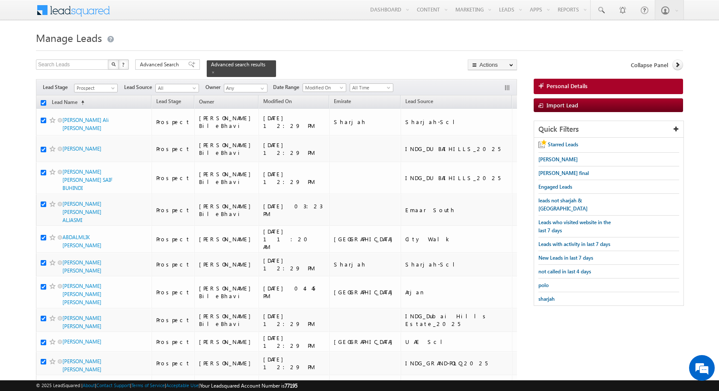
checkbox input "true"
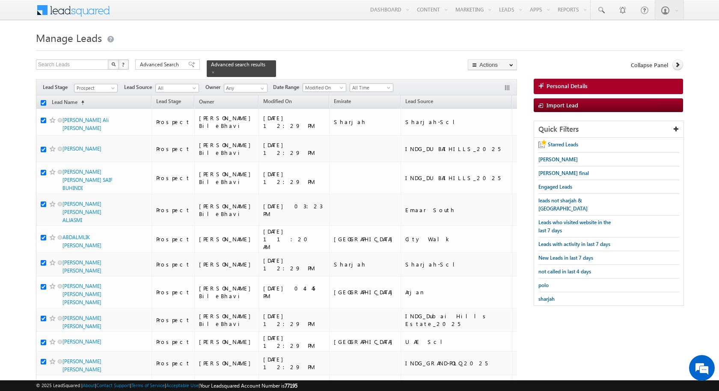
checkbox input "true"
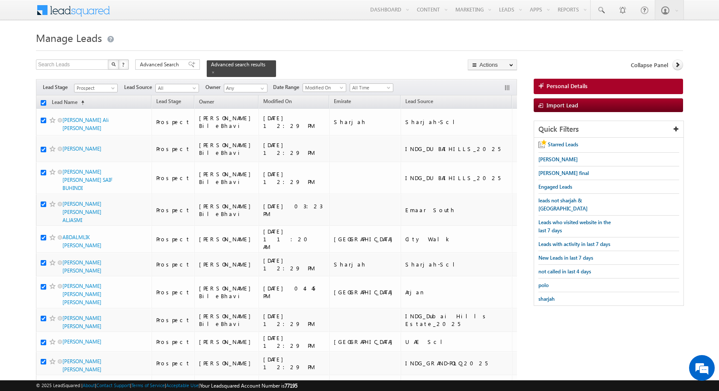
checkbox input "true"
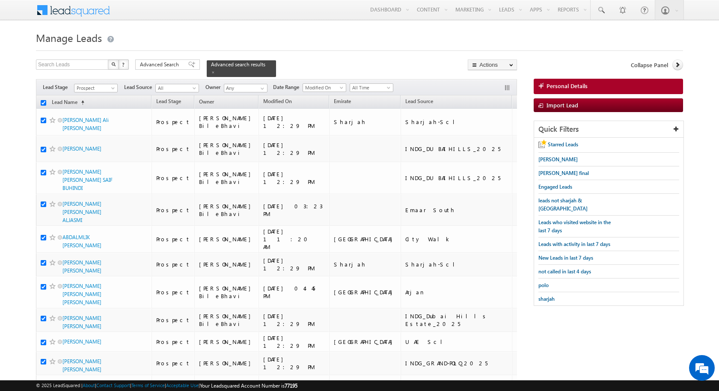
checkbox input "true"
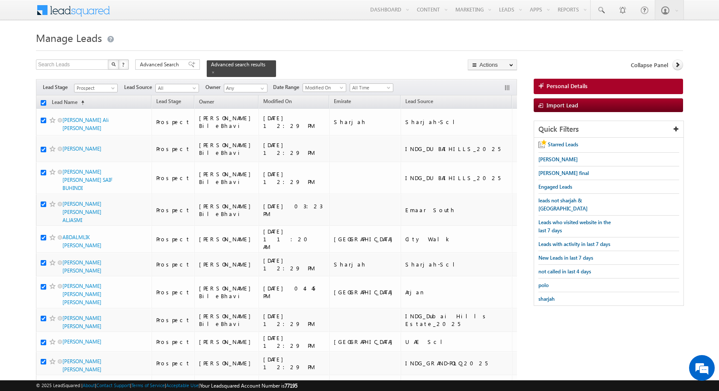
checkbox input "true"
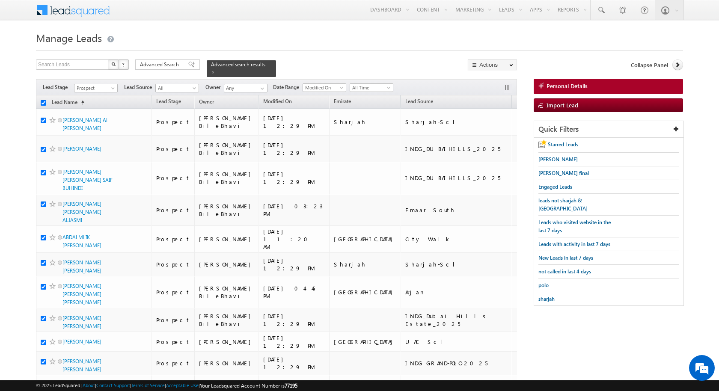
checkbox input "true"
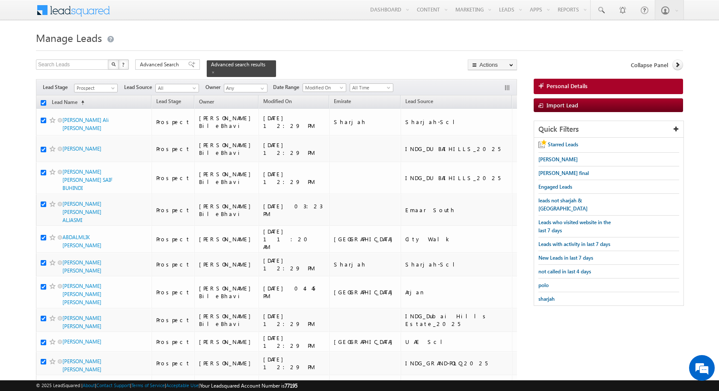
checkbox input "true"
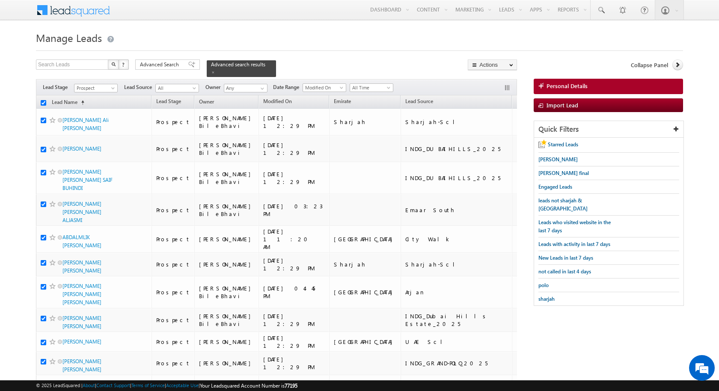
checkbox input "true"
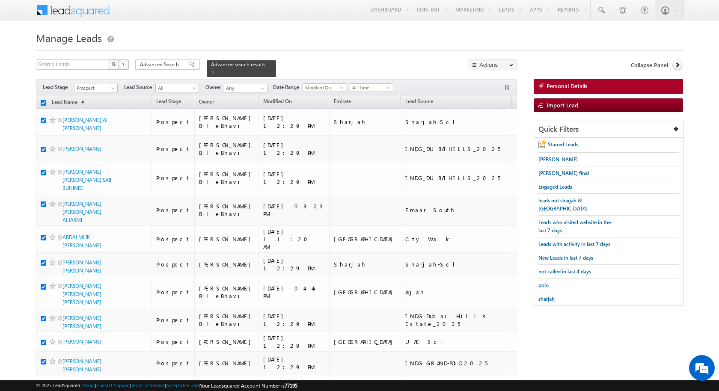
checkbox input "true"
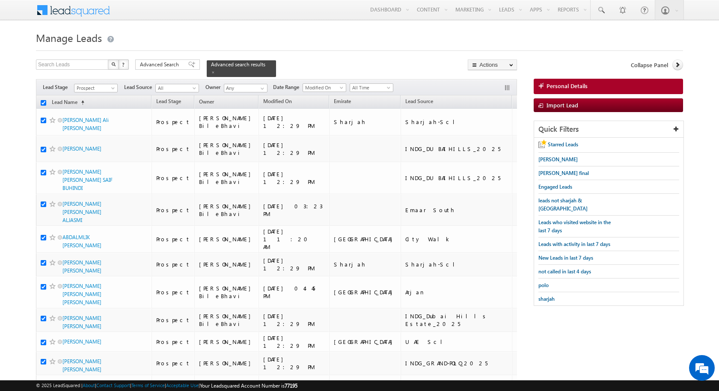
checkbox input "true"
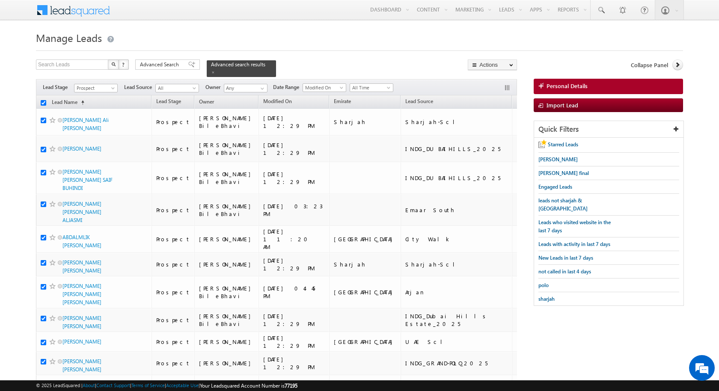
checkbox input "true"
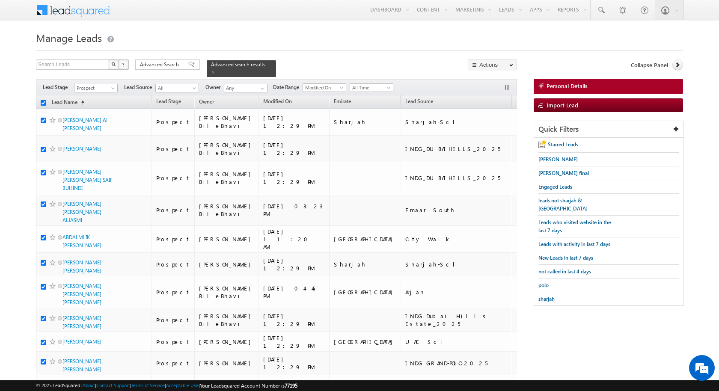
checkbox input "true"
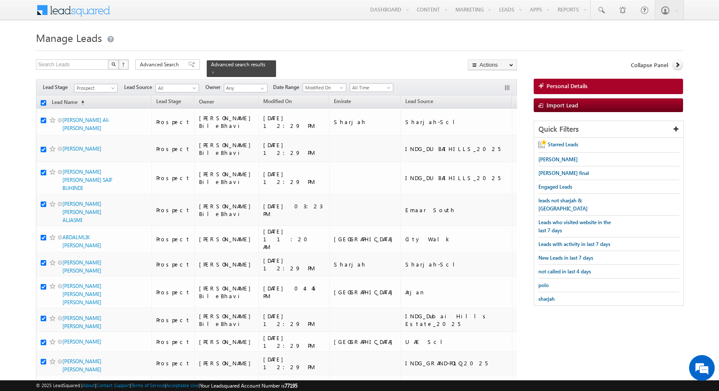
checkbox input "true"
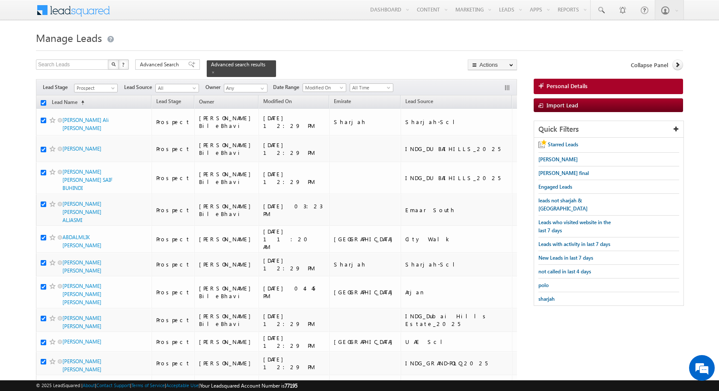
checkbox input "true"
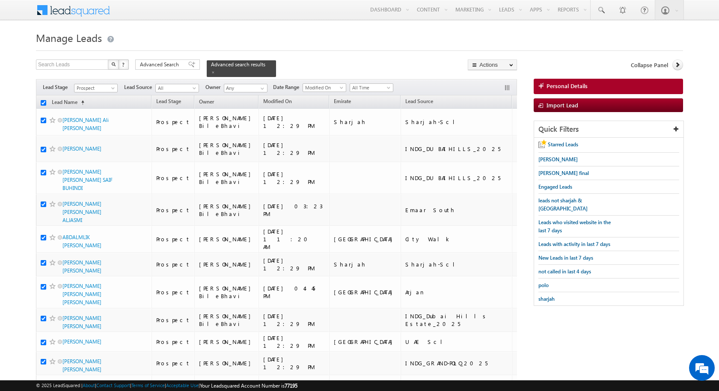
checkbox input "true"
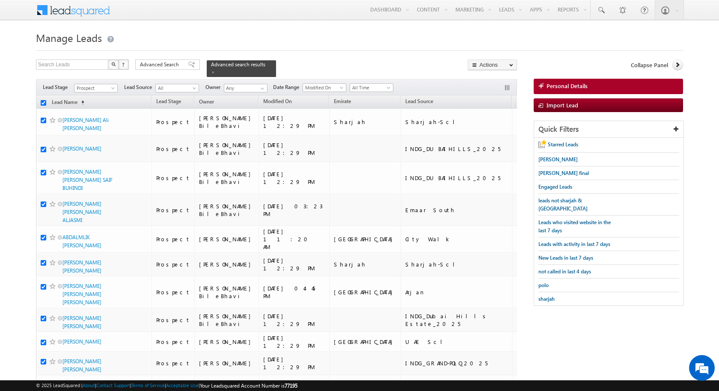
checkbox input "true"
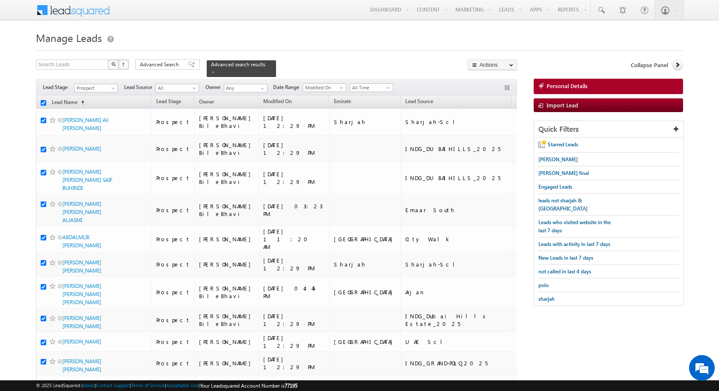
checkbox input "true"
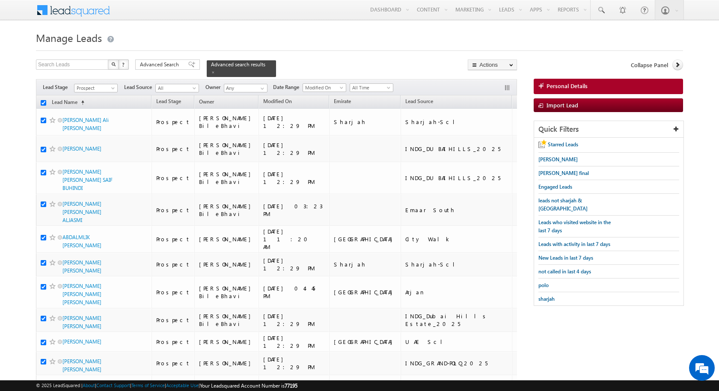
checkbox input "true"
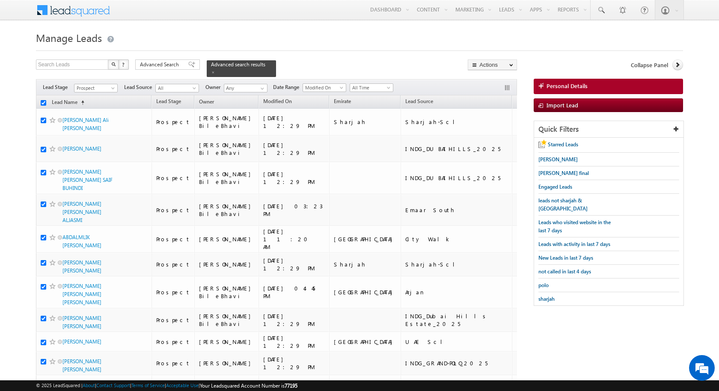
checkbox input "true"
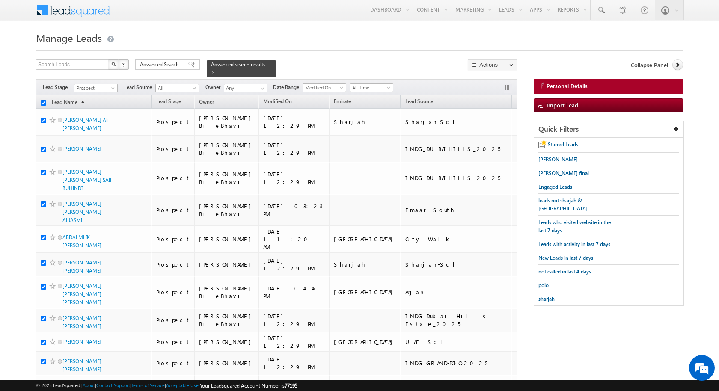
checkbox input "true"
click at [108, 88] on span "Prospect" at bounding box center [94, 88] width 41 height 8
click at [98, 95] on link "All" at bounding box center [95, 96] width 43 height 8
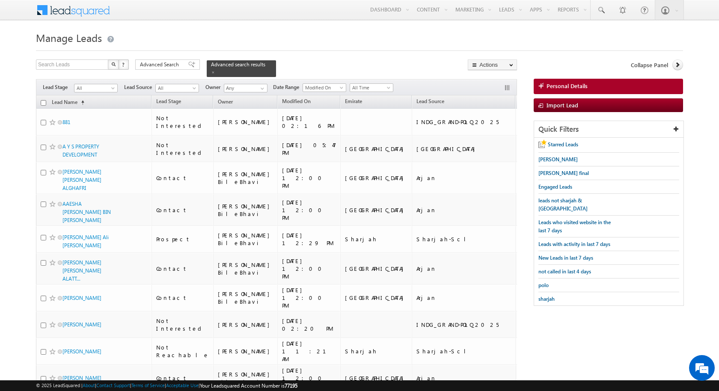
click at [44, 101] on input "checkbox" at bounding box center [44, 103] width 6 height 6
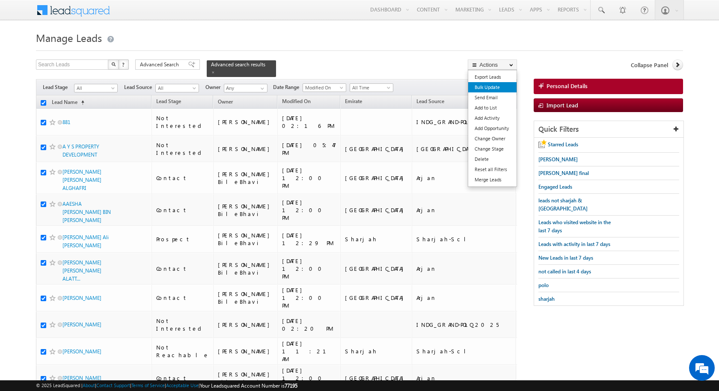
click at [485, 86] on link "Bulk Update" at bounding box center [492, 87] width 48 height 10
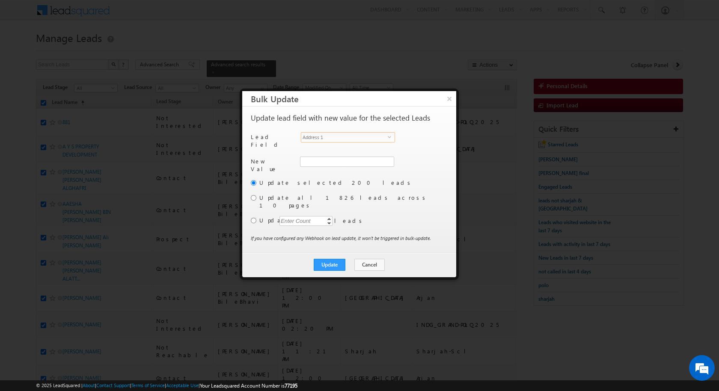
click at [367, 138] on span "Address 1" at bounding box center [344, 137] width 86 height 9
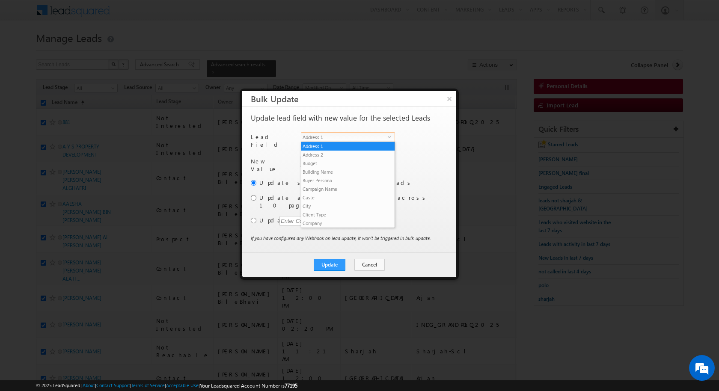
scroll to position [326, 0]
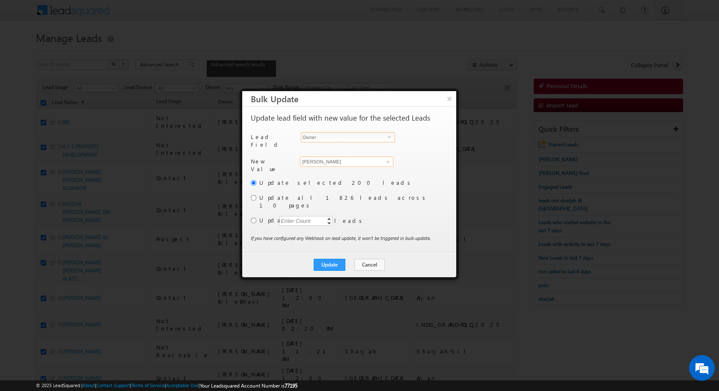
click at [324, 157] on input "[PERSON_NAME]" at bounding box center [346, 162] width 93 height 10
click at [255, 195] on input "radio" at bounding box center [254, 198] width 6 height 6
click at [335, 259] on button "Update" at bounding box center [330, 265] width 32 height 12
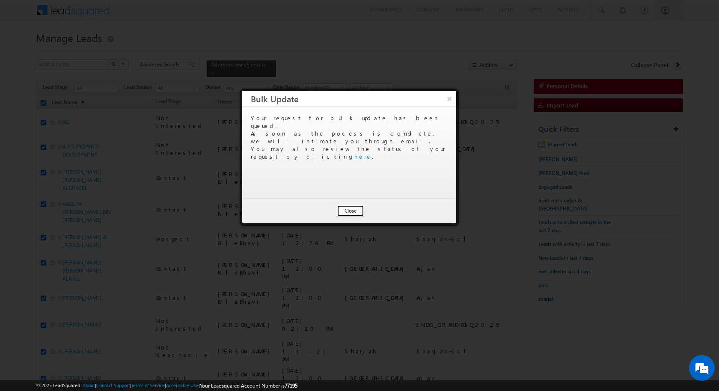
click at [356, 213] on button "Close" at bounding box center [350, 211] width 27 height 12
